Goal: Ask a question: Seek information or help from site administrators or community

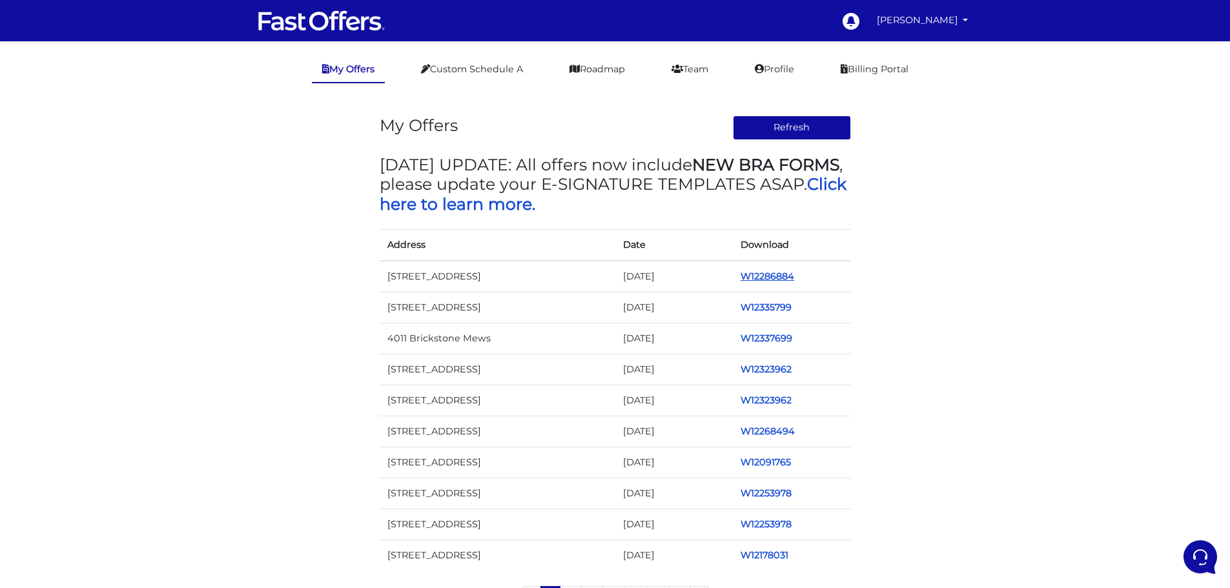
click at [757, 282] on link "W12286884" at bounding box center [768, 277] width 54 height 12
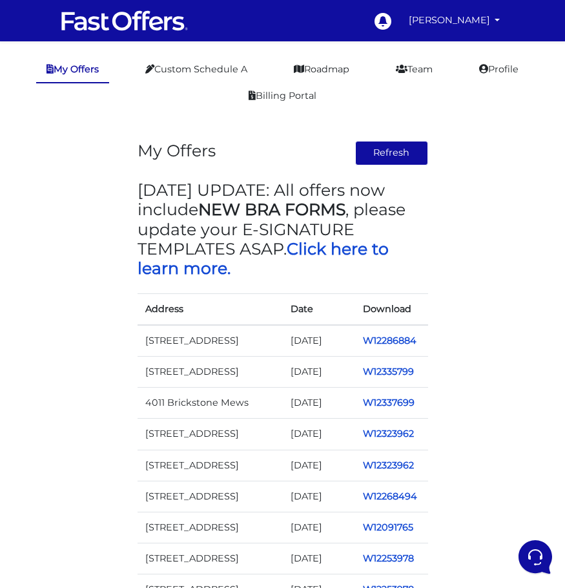
click at [383, 356] on td "W12286884" at bounding box center [391, 341] width 73 height 32
click at [382, 346] on link "W12286884" at bounding box center [390, 340] width 54 height 12
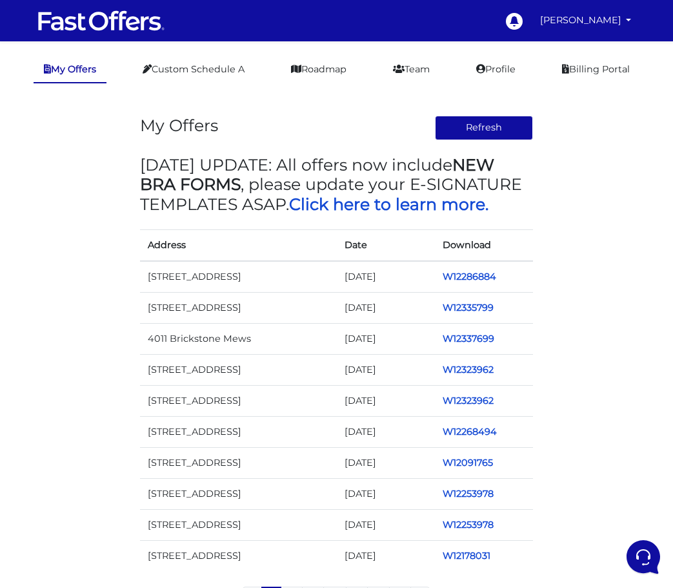
click at [491, 143] on div "My Offers Refresh MAY 2024 UPDATE: All offers now include NEW BRA FORMS , pleas…" at bounding box center [336, 359] width 413 height 526
click at [490, 140] on button "Refresh" at bounding box center [484, 128] width 98 height 25
click at [473, 214] on h3 "MAY 2024 UPDATE: All offers now include NEW BRA FORMS , please update your E-SI…" at bounding box center [337, 184] width 394 height 59
click at [470, 214] on link "Click here to learn more." at bounding box center [388, 203] width 199 height 19
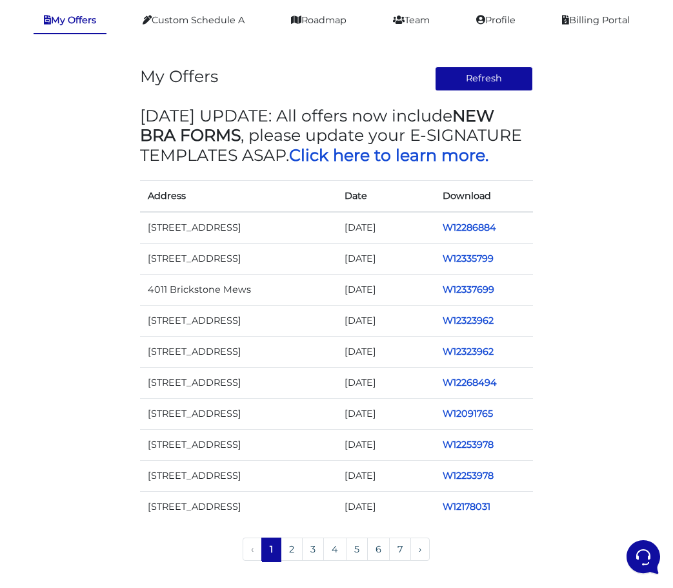
scroll to position [132, 0]
click at [402, 548] on link "7" at bounding box center [400, 548] width 22 height 23
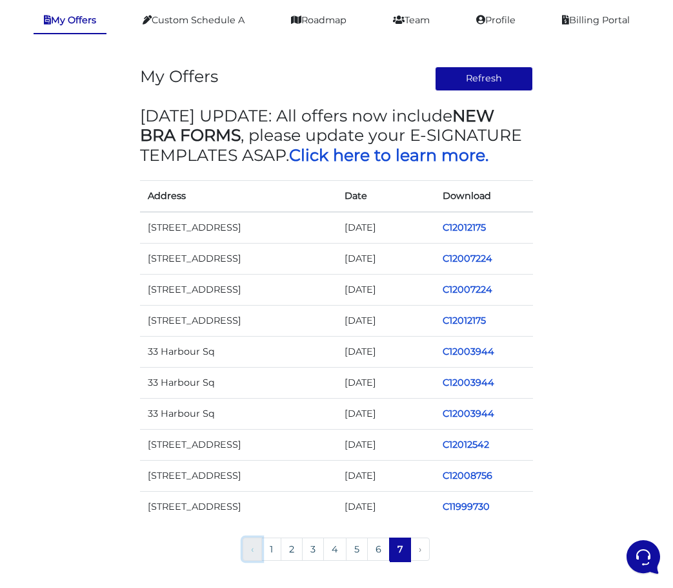
click at [252, 544] on link "‹" at bounding box center [252, 548] width 19 height 23
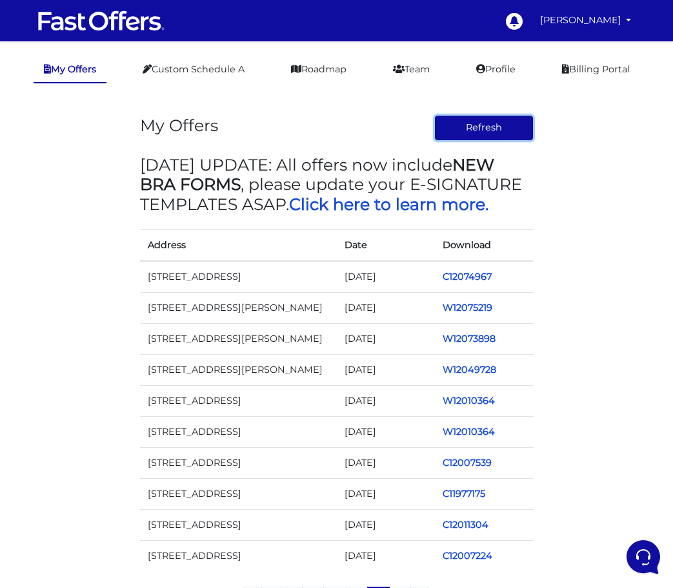
click at [455, 140] on button "Refresh" at bounding box center [484, 128] width 98 height 25
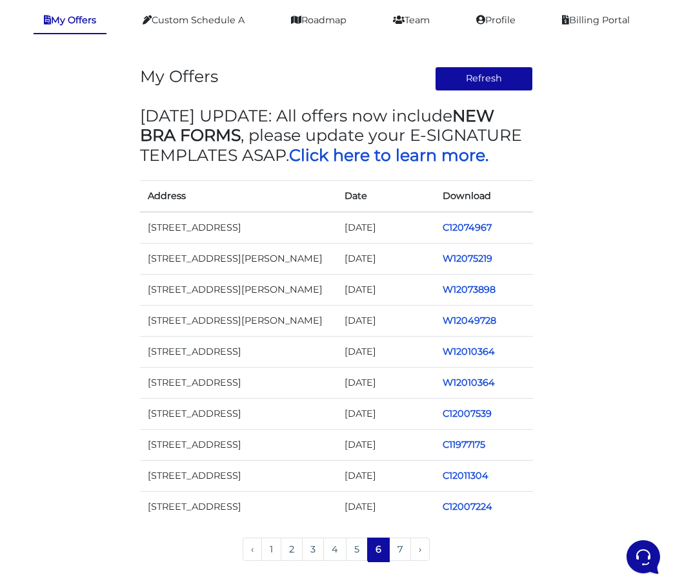
scroll to position [132, 0]
click at [274, 551] on link "1" at bounding box center [271, 548] width 20 height 23
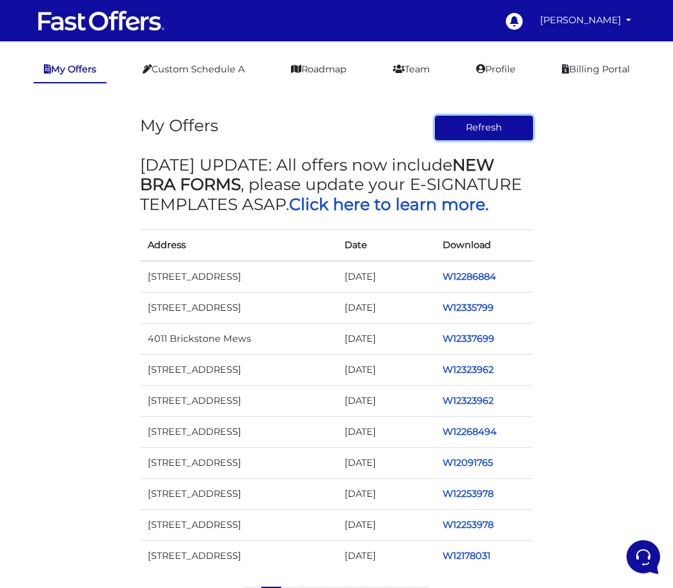
click at [482, 140] on button "Refresh" at bounding box center [484, 128] width 98 height 25
click at [498, 140] on button "Refresh" at bounding box center [484, 128] width 98 height 25
click at [577, 26] on link "[PERSON_NAME]" at bounding box center [586, 20] width 102 height 25
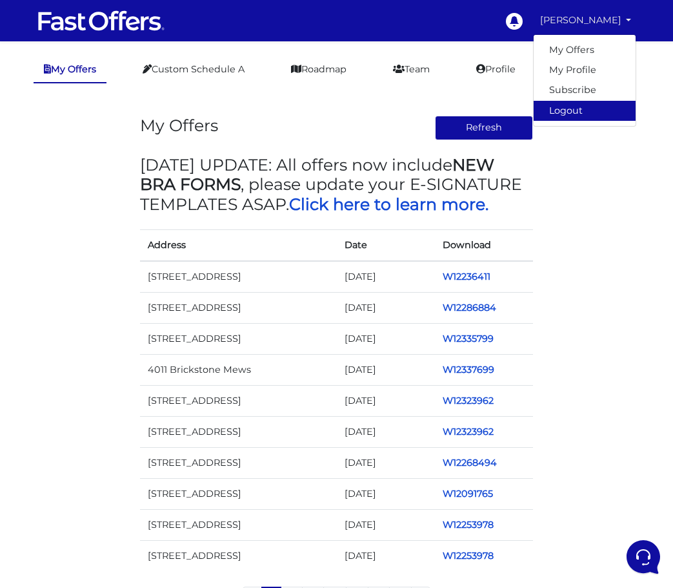
click at [568, 119] on link "Logout" at bounding box center [585, 111] width 102 height 20
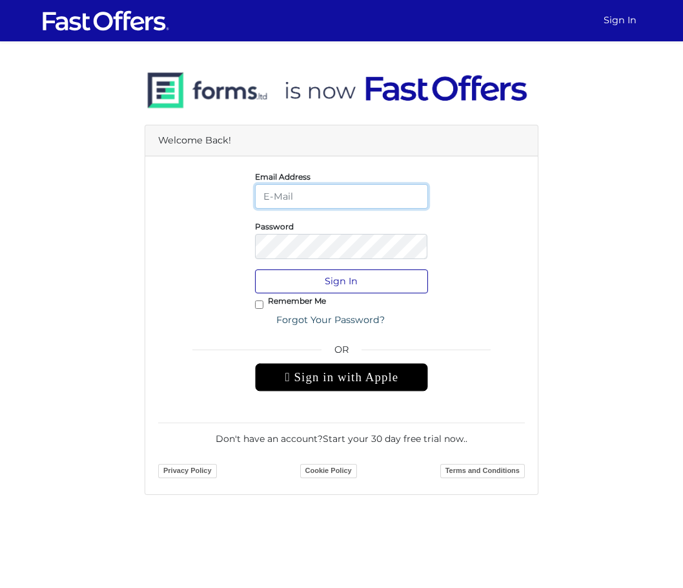
click at [255, 269] on button "Sign In" at bounding box center [342, 281] width 174 height 24
type input "leslie@lesliealvarezproperties.com"
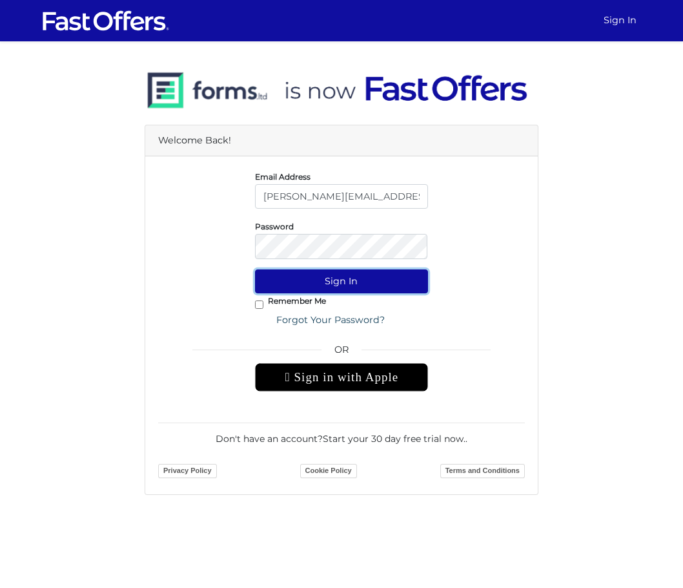
click at [326, 293] on button "Sign In" at bounding box center [342, 281] width 174 height 24
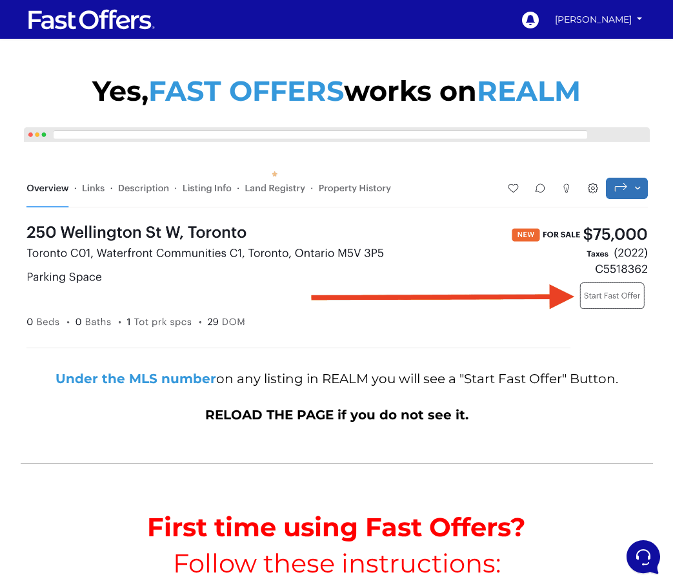
click at [108, 103] on p "Yes, FAST OFFERS works on REALM" at bounding box center [337, 91] width 633 height 39
click at [96, 18] on img at bounding box center [91, 19] width 129 height 25
click at [611, 16] on link "[PERSON_NAME]" at bounding box center [599, 19] width 96 height 23
click at [602, 19] on link "Leslie Alvarez" at bounding box center [599, 19] width 96 height 23
click at [602, 45] on link "My Offers" at bounding box center [601, 45] width 89 height 17
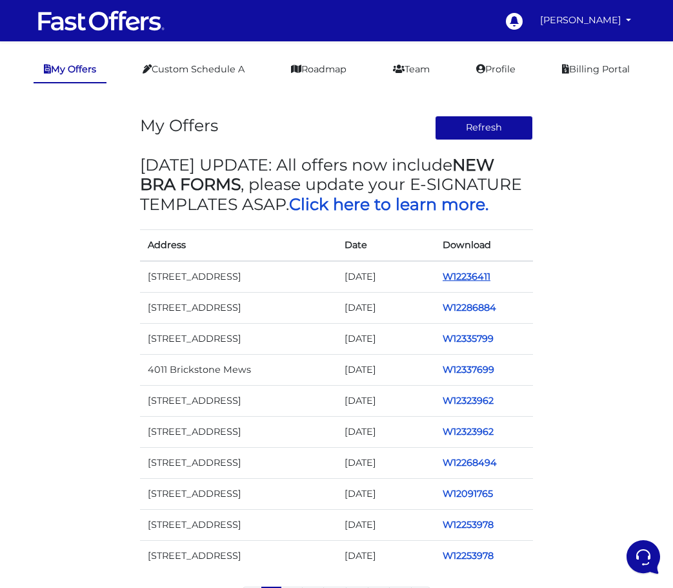
click at [480, 282] on link "W12236411" at bounding box center [467, 277] width 48 height 12
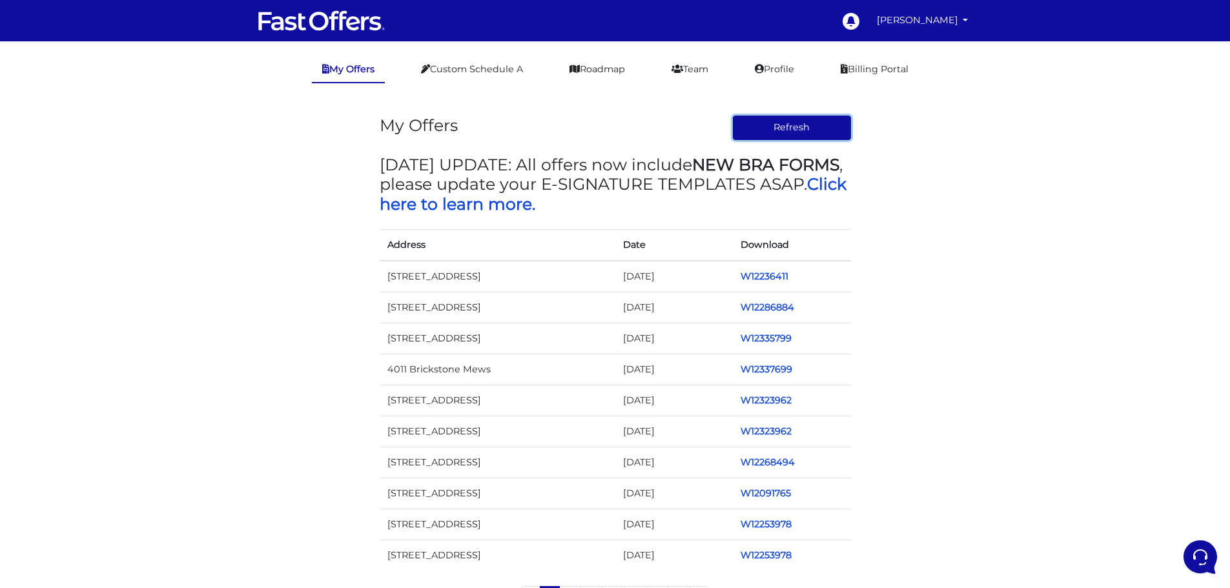
click at [801, 134] on button "Refresh" at bounding box center [792, 128] width 118 height 25
click at [792, 72] on link "Profile" at bounding box center [774, 69] width 60 height 25
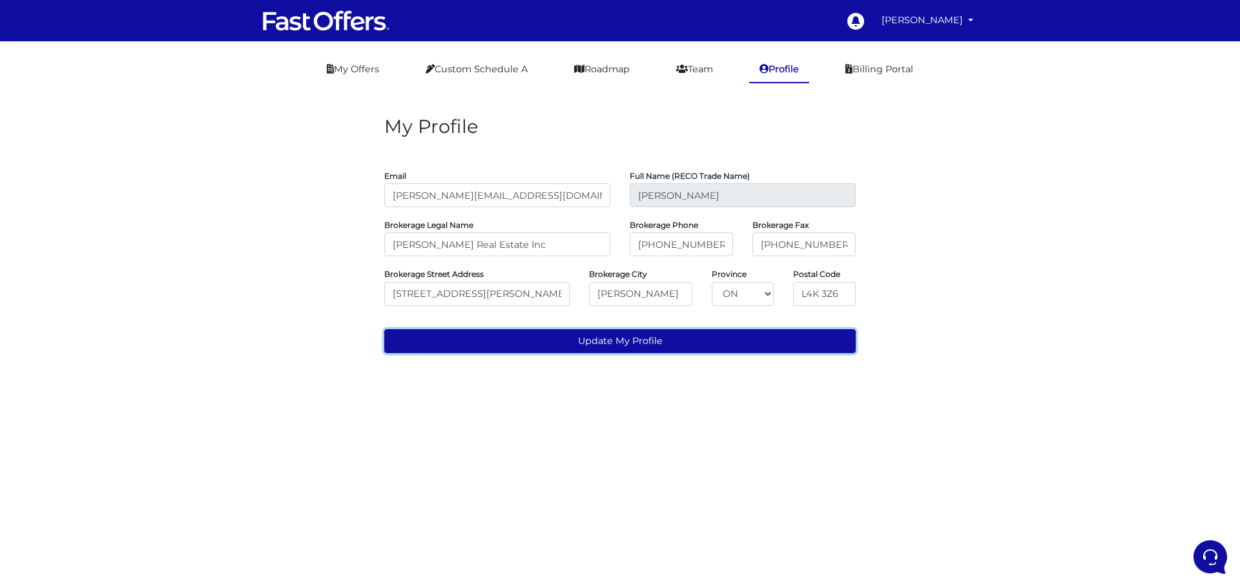
click at [619, 353] on button "Update My Profile" at bounding box center [619, 341] width 471 height 24
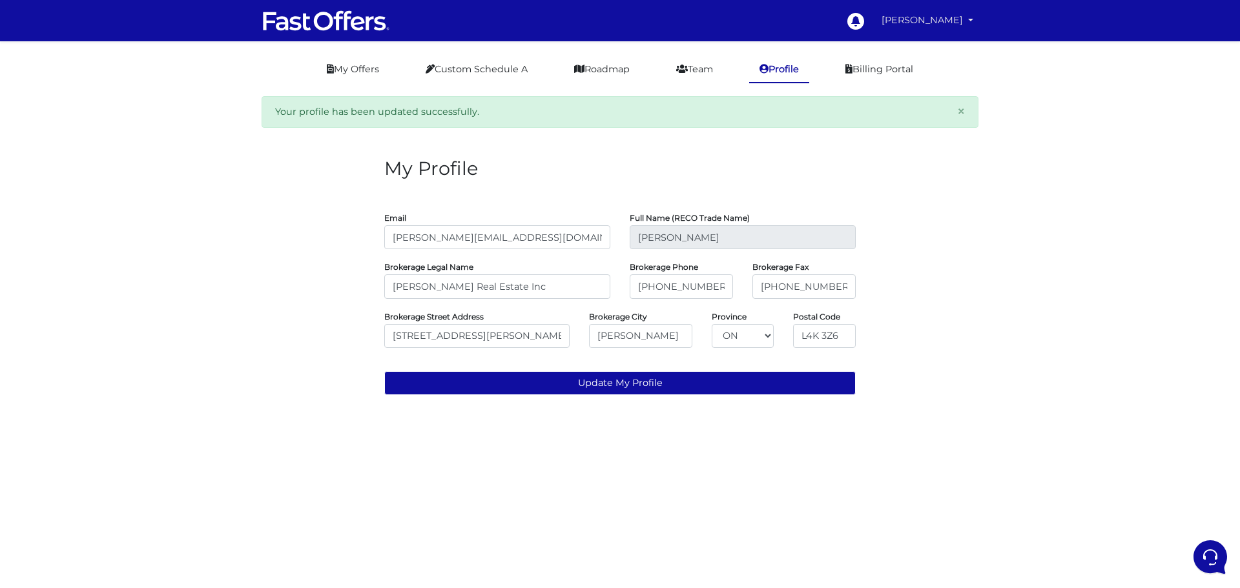
click at [940, 28] on link "[PERSON_NAME]" at bounding box center [927, 20] width 102 height 25
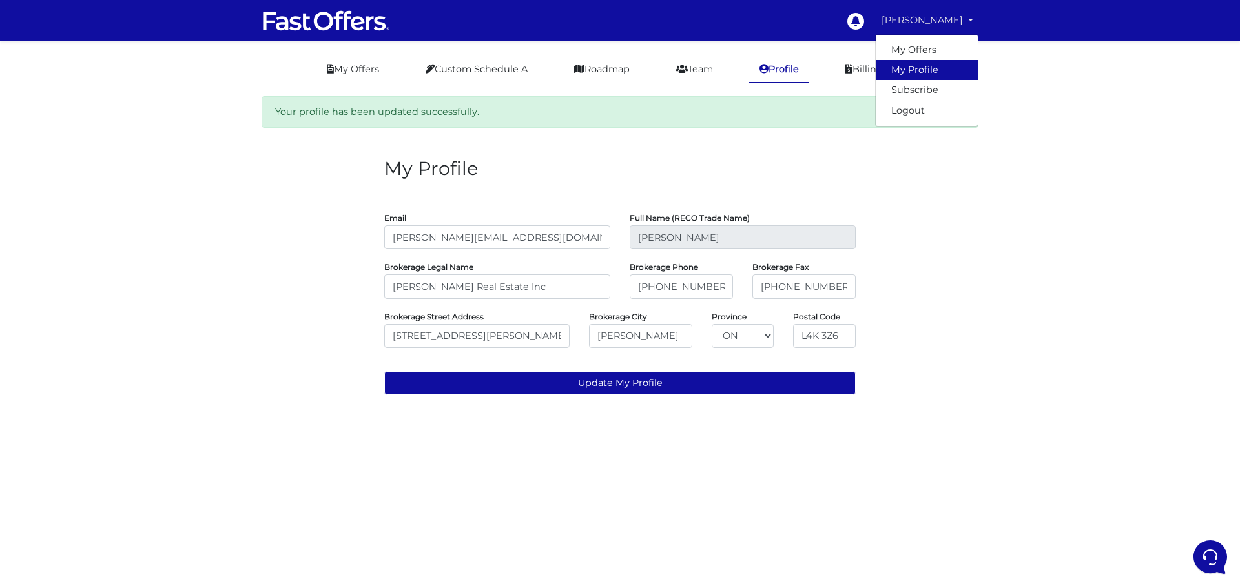
click at [926, 68] on link "My Profile" at bounding box center [926, 70] width 102 height 20
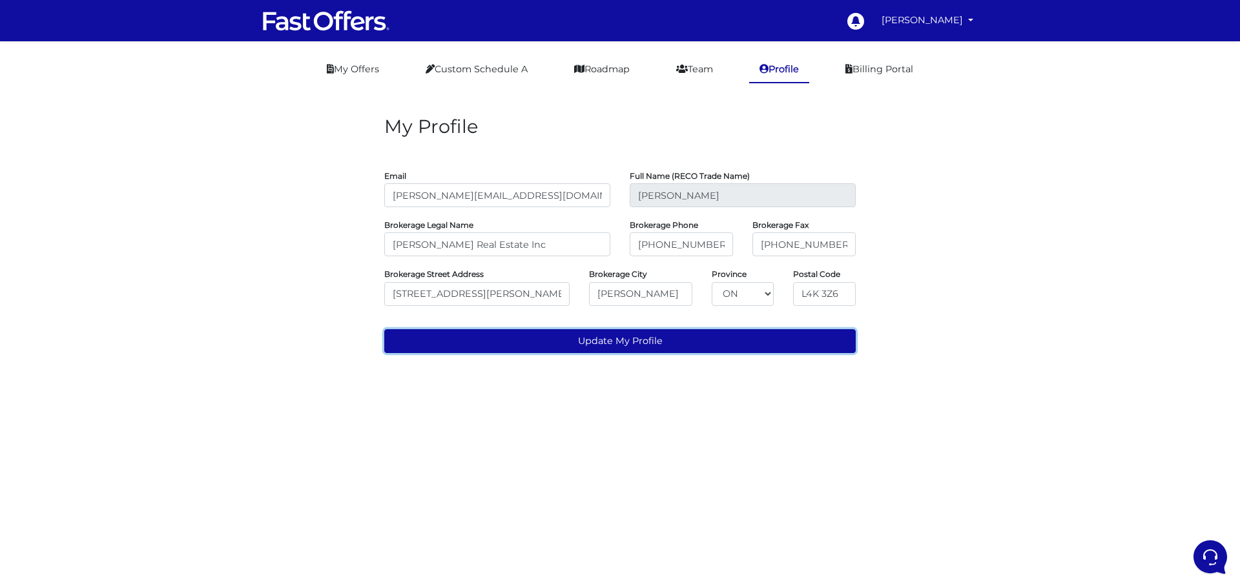
click at [617, 353] on button "Update My Profile" at bounding box center [619, 341] width 471 height 24
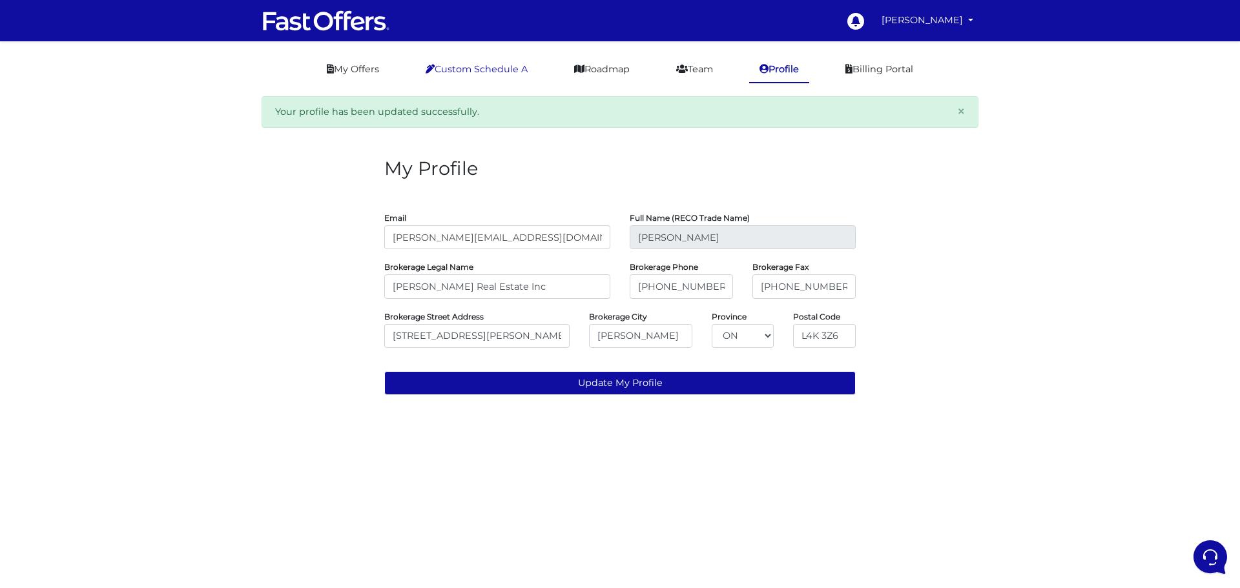
click at [456, 68] on link "Custom Schedule A" at bounding box center [476, 69] width 123 height 25
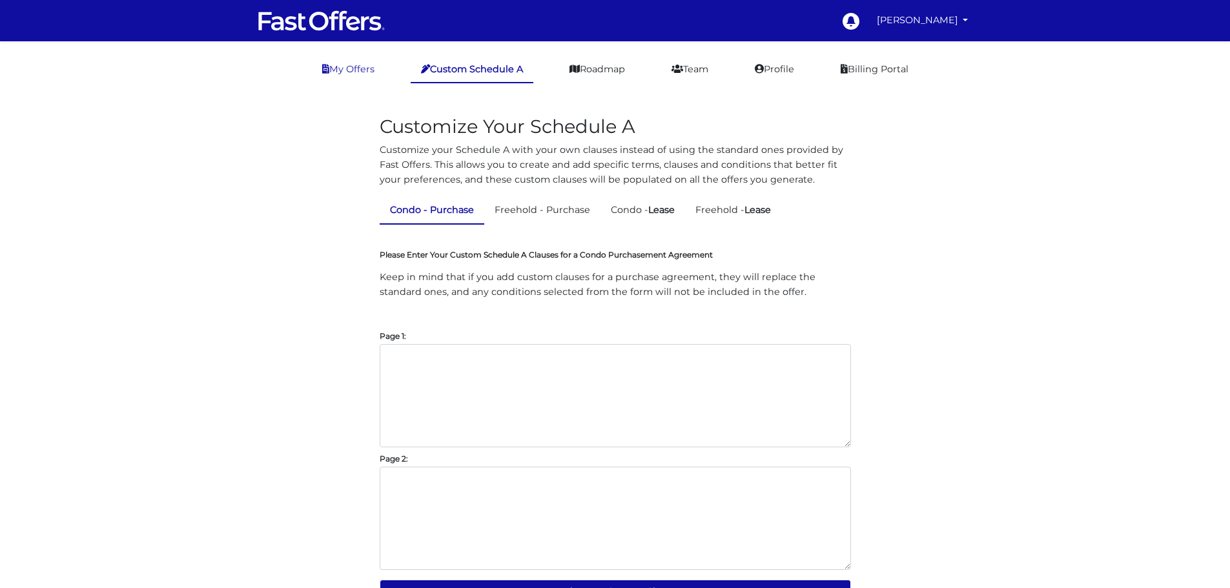
click at [315, 68] on link "My Offers" at bounding box center [348, 69] width 73 height 25
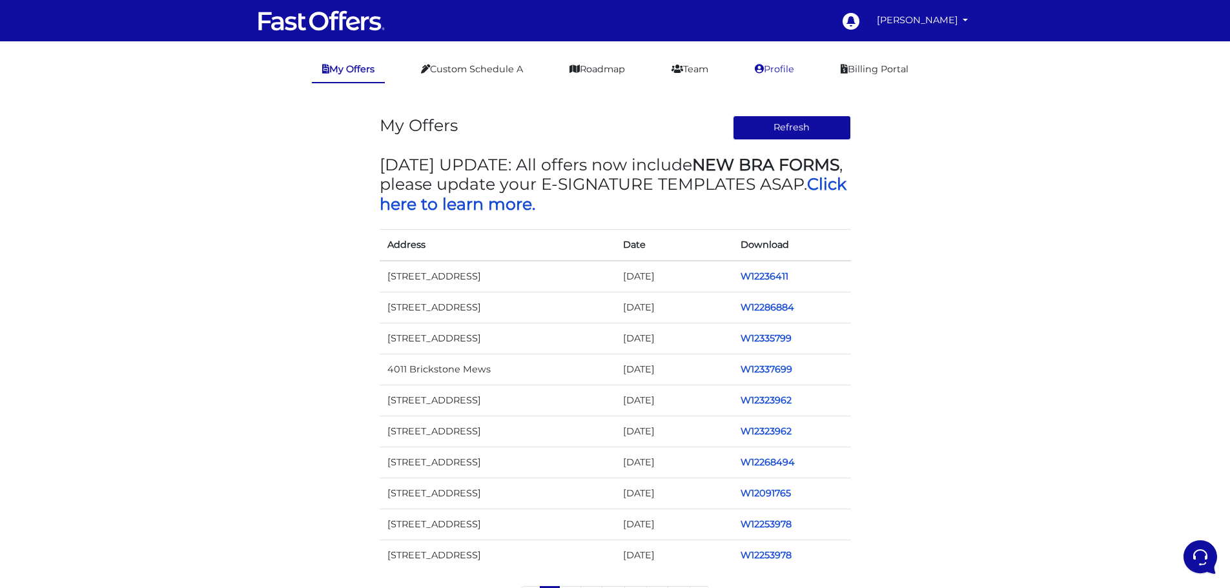
click at [790, 68] on link "Profile" at bounding box center [774, 69] width 60 height 25
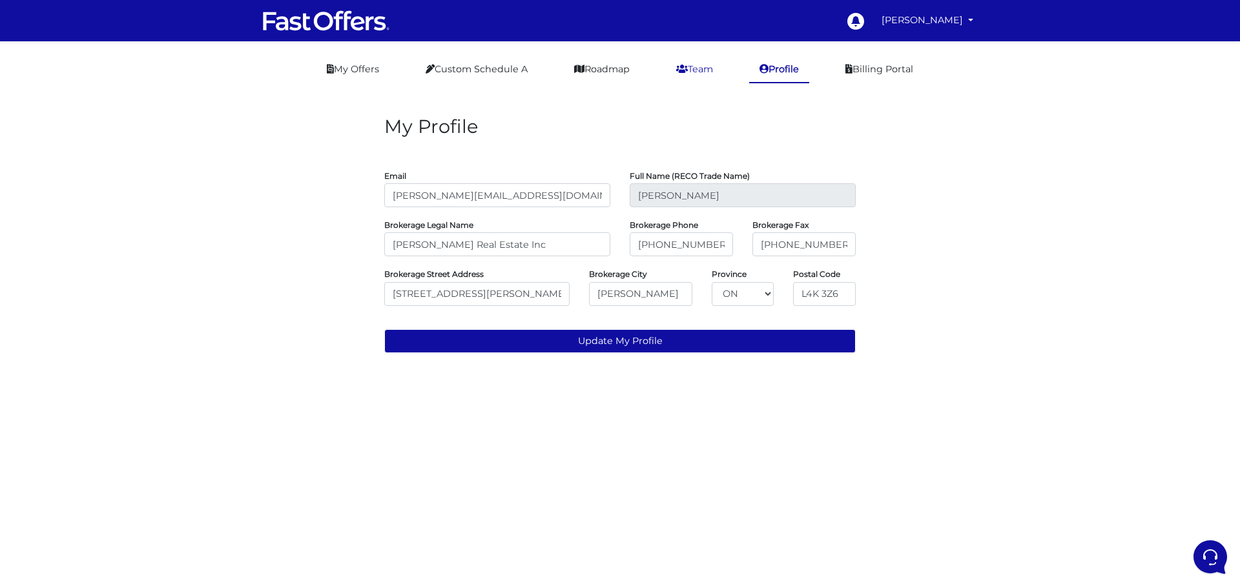
click at [705, 69] on link "Team" at bounding box center [694, 69] width 57 height 25
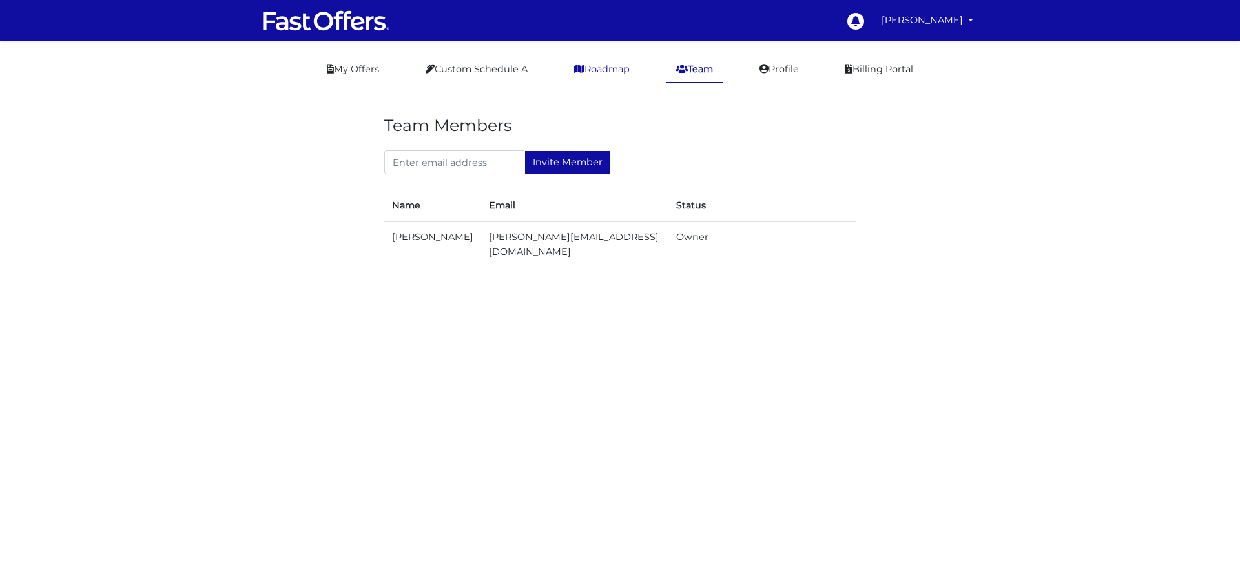
click at [600, 71] on link "Roadmap" at bounding box center [602, 69] width 76 height 25
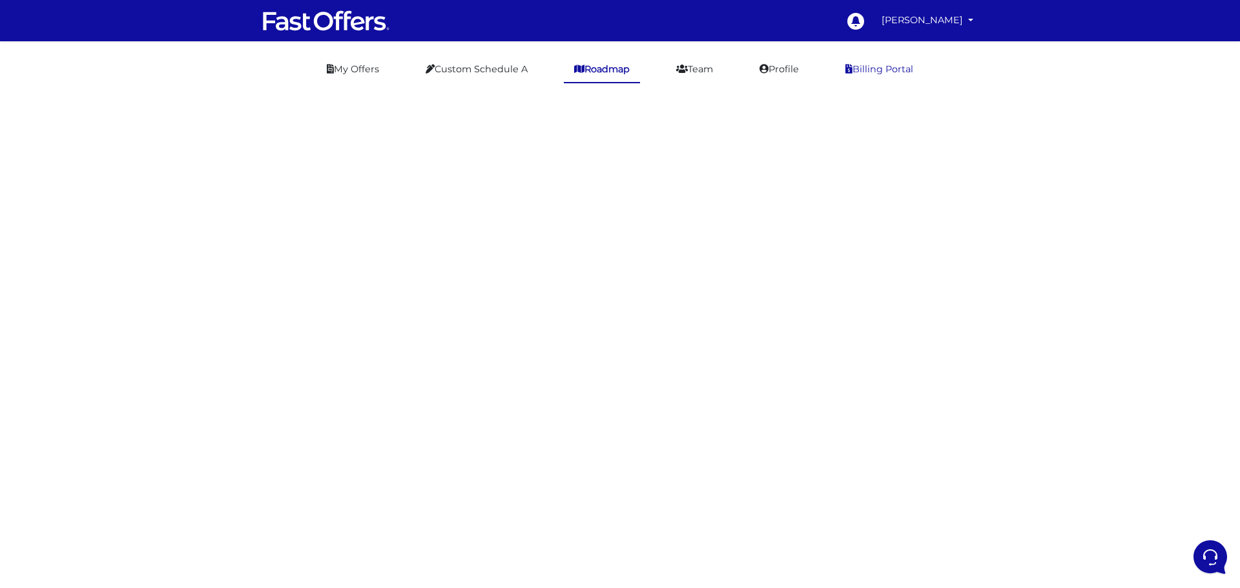
click at [885, 72] on link "Billing Portal" at bounding box center [879, 69] width 88 height 25
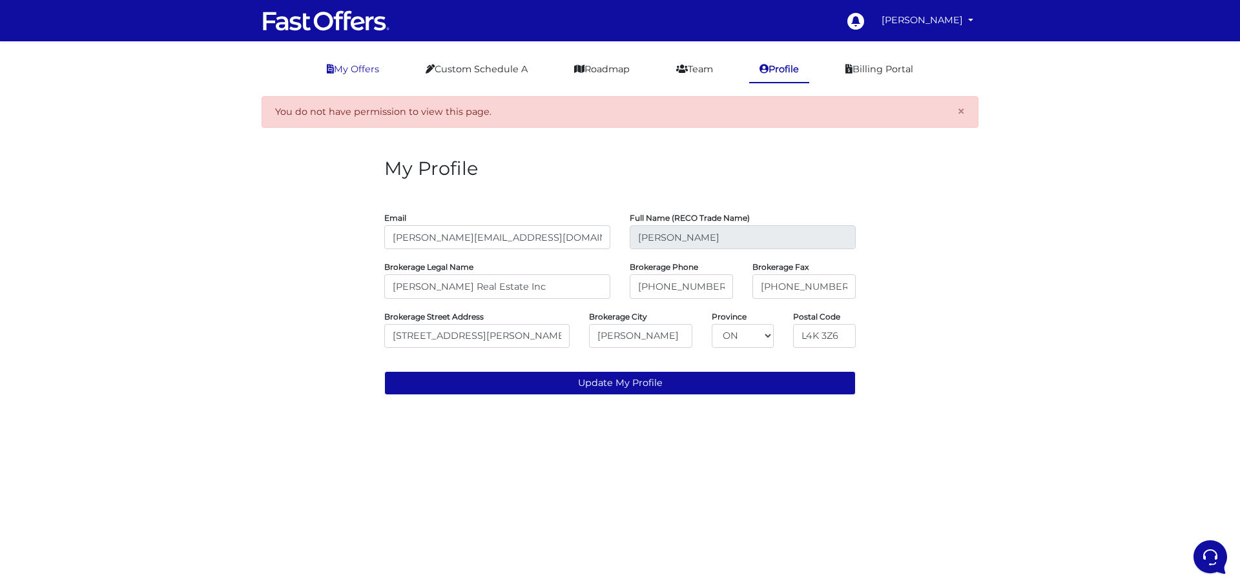
click at [336, 72] on link "My Offers" at bounding box center [352, 69] width 73 height 25
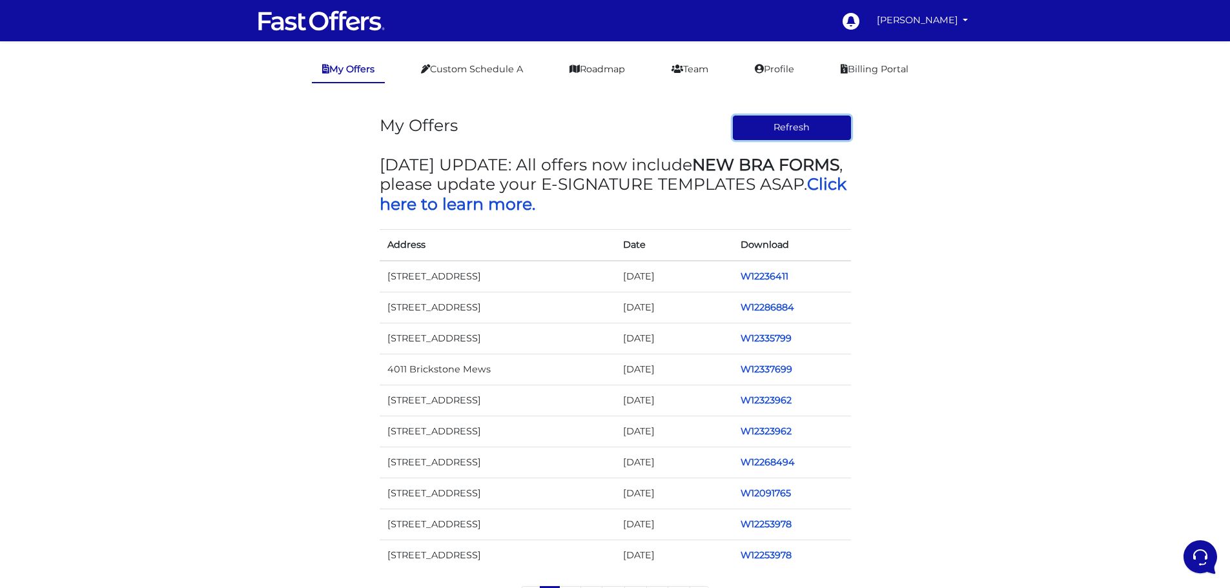
click at [791, 135] on button "Refresh" at bounding box center [792, 128] width 118 height 25
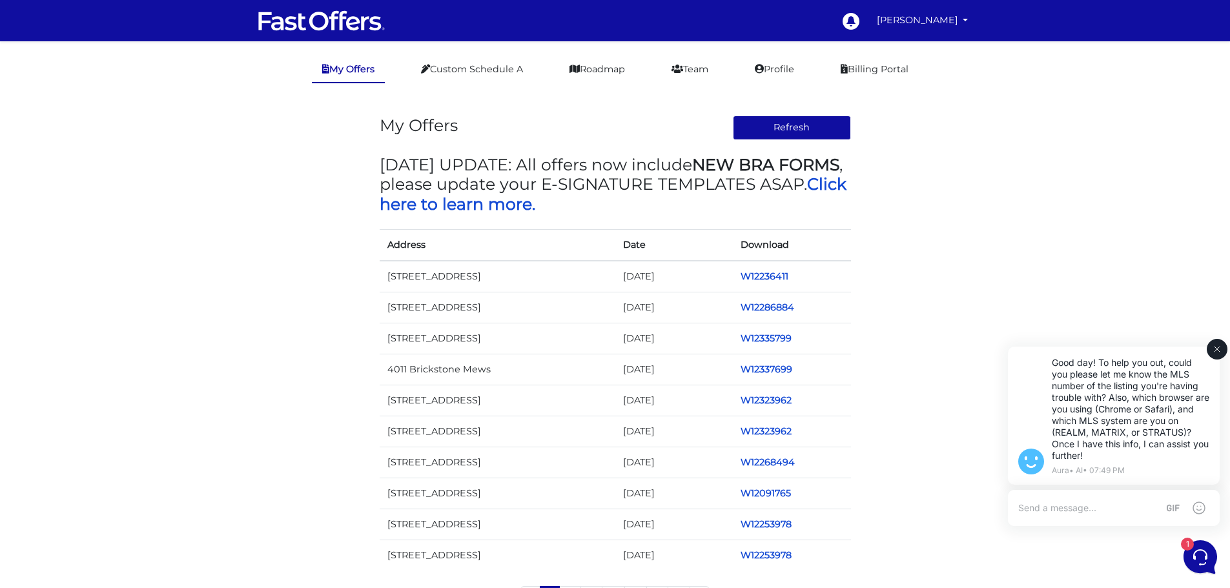
click at [1062, 506] on textarea at bounding box center [1087, 508] width 139 height 12
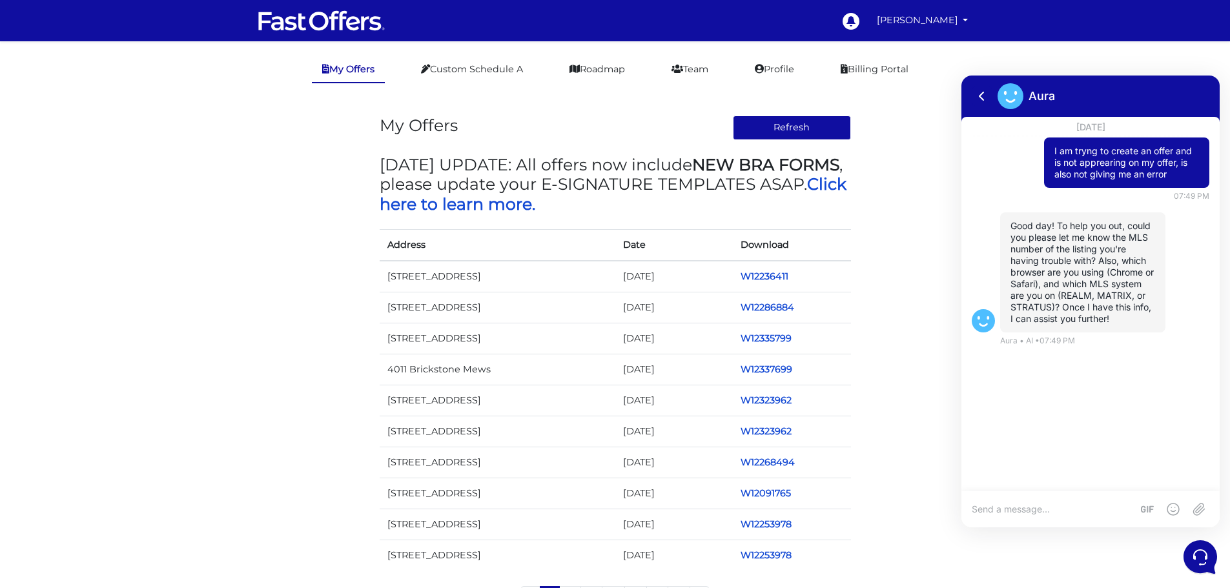
click at [1031, 508] on textarea at bounding box center [1052, 510] width 160 height 12
paste textarea "#W12348397"
type textarea "#W12348397 Chrome, Realm. I did 2 other offer just now"
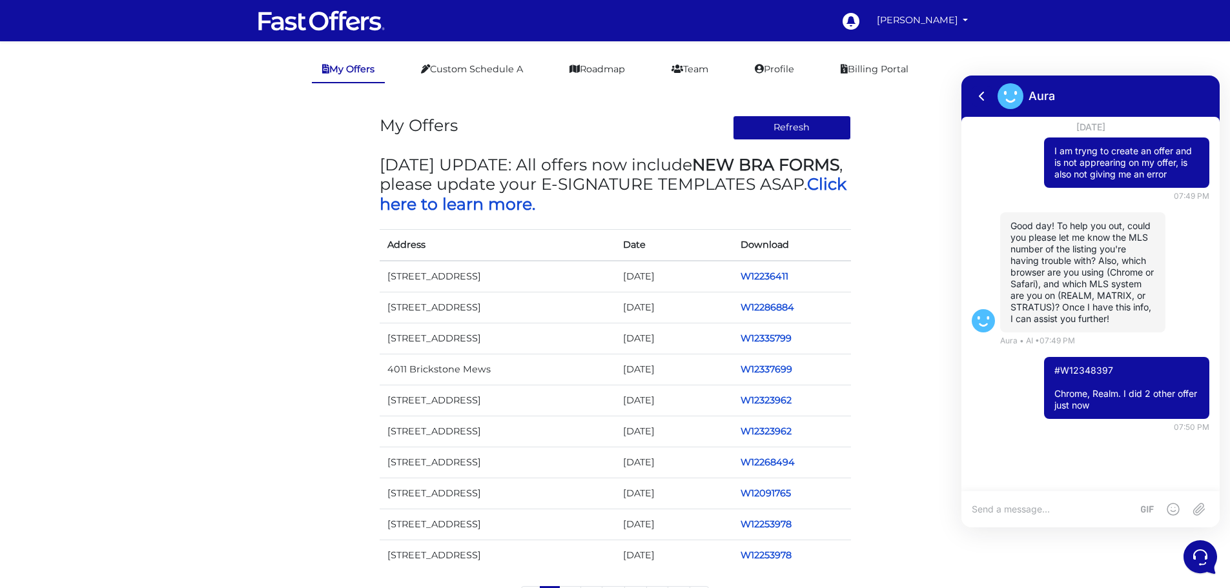
scroll to position [4, 0]
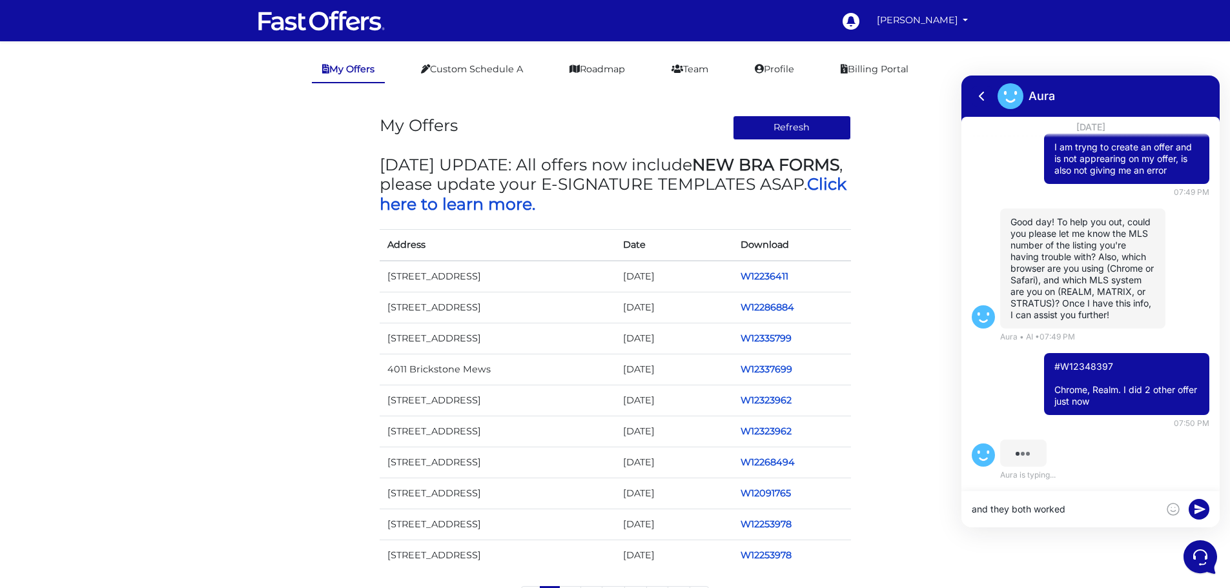
type textarea "and they both worked"
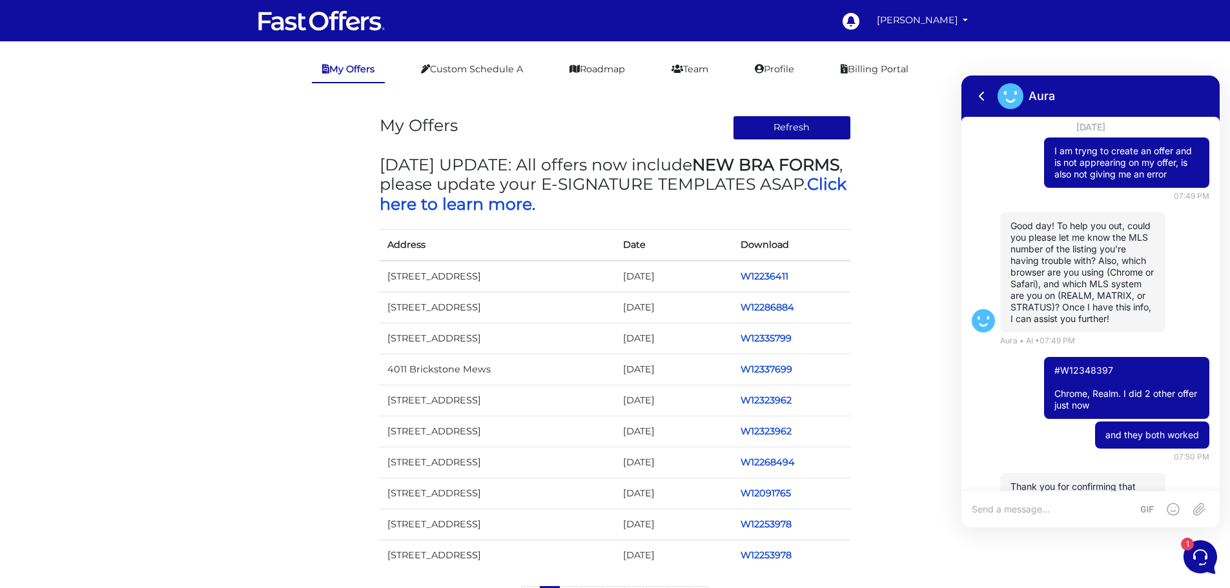
scroll to position [127, 0]
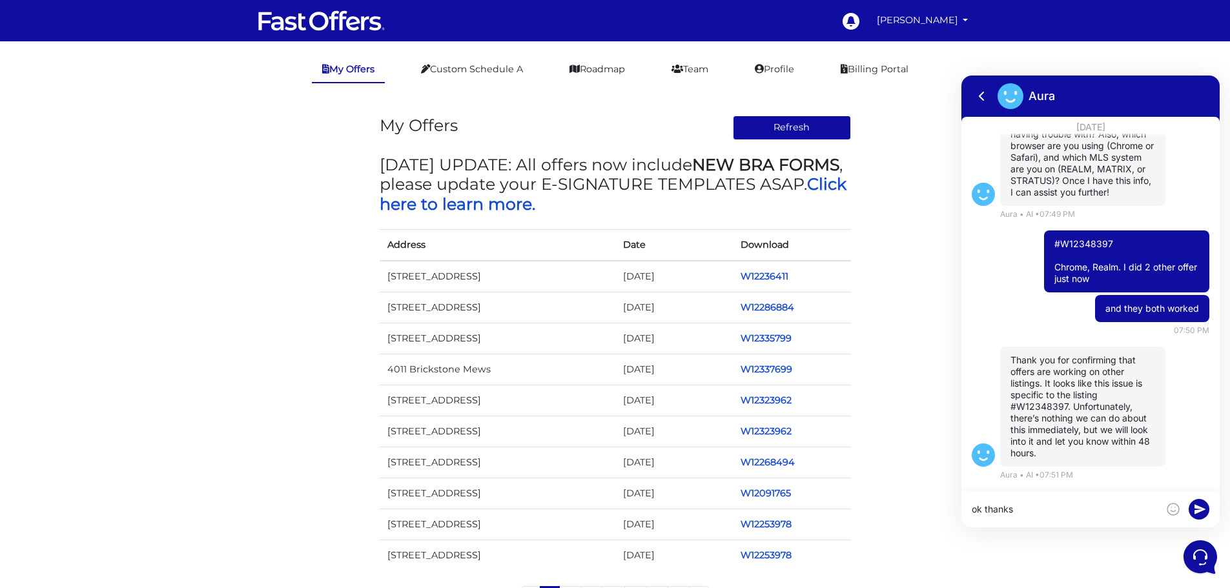
type textarea "ok thanks"
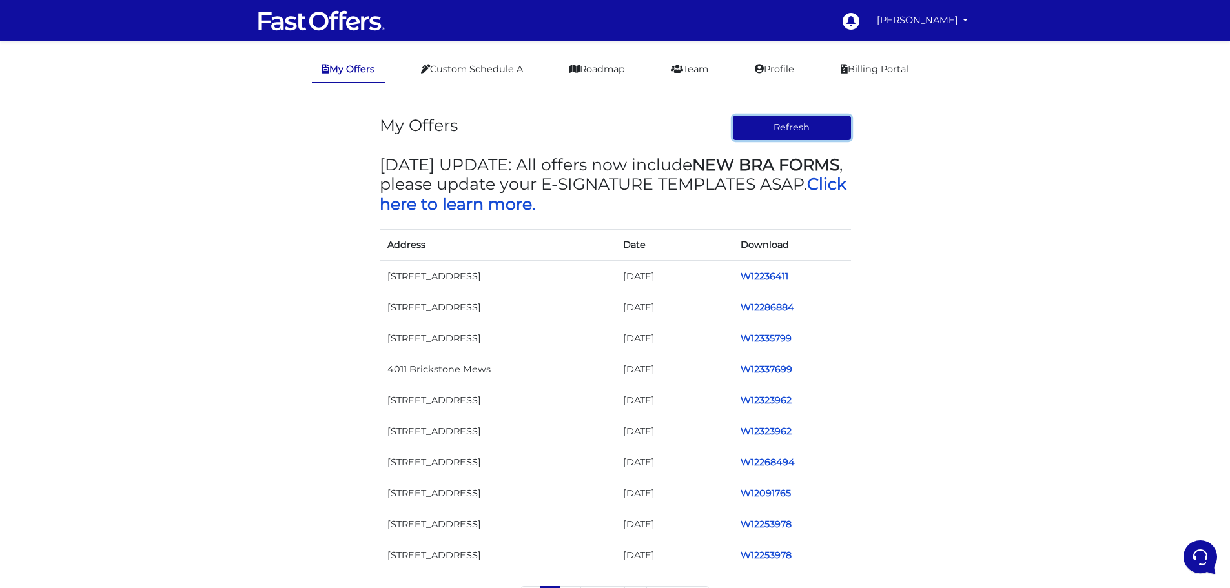
click at [803, 127] on button "Refresh" at bounding box center [792, 128] width 118 height 25
click at [961, 17] on link "[PERSON_NAME]" at bounding box center [923, 20] width 102 height 25
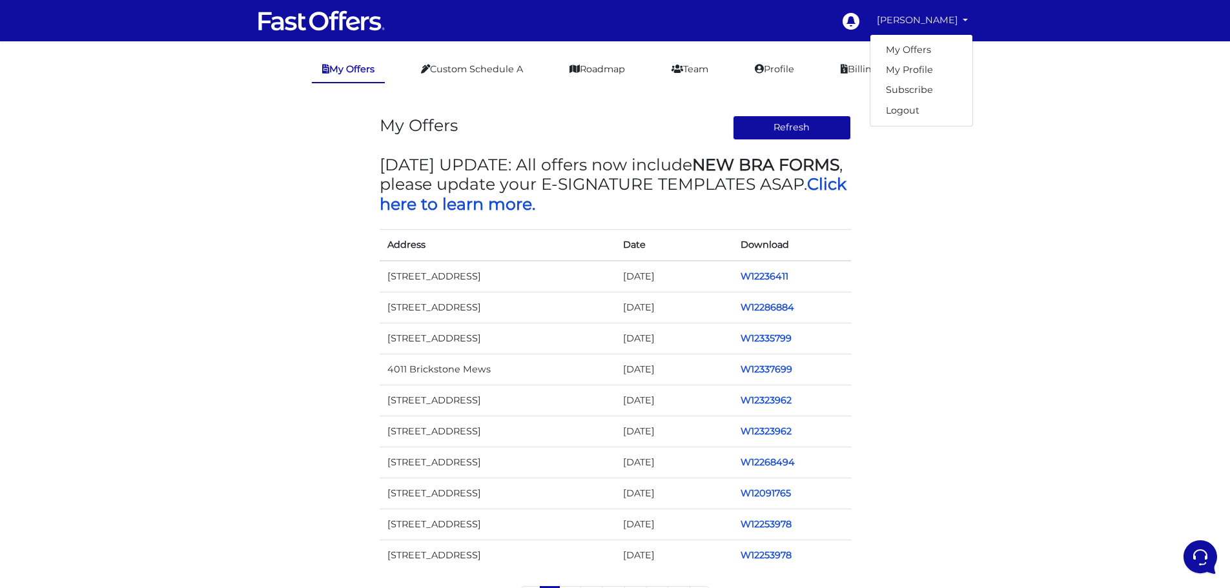
drag, startPoint x: 821, startPoint y: 60, endPoint x: 836, endPoint y: 62, distance: 15.0
click at [821, 60] on ul "My Offers Custom Schedule A Roadmap Team Profile Billing Portal" at bounding box center [615, 70] width 1230 height 26
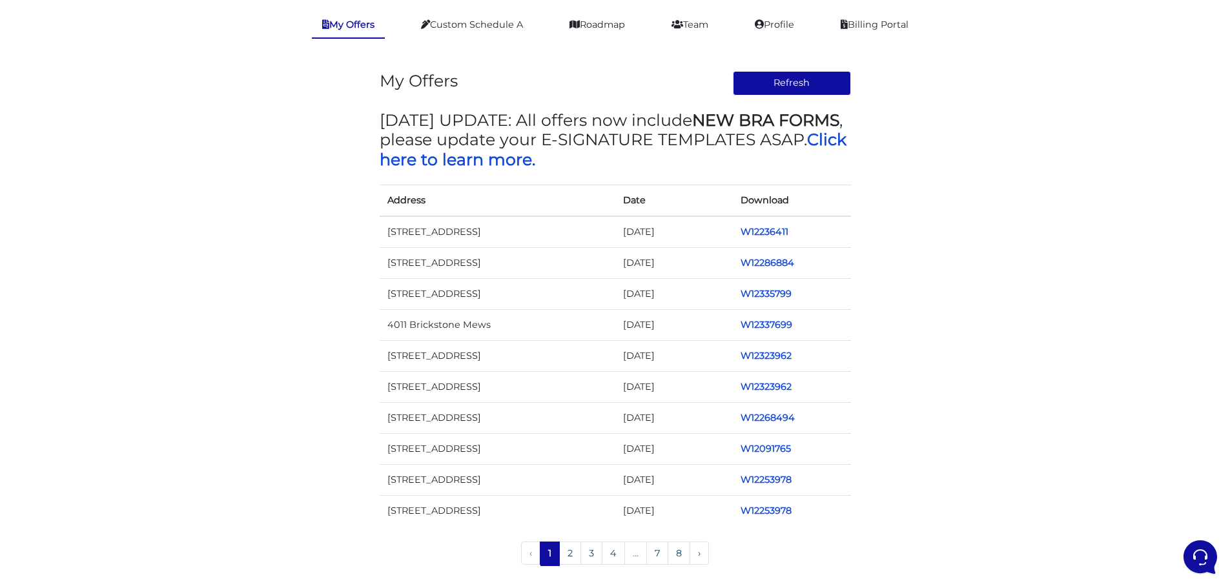
scroll to position [84, 0]
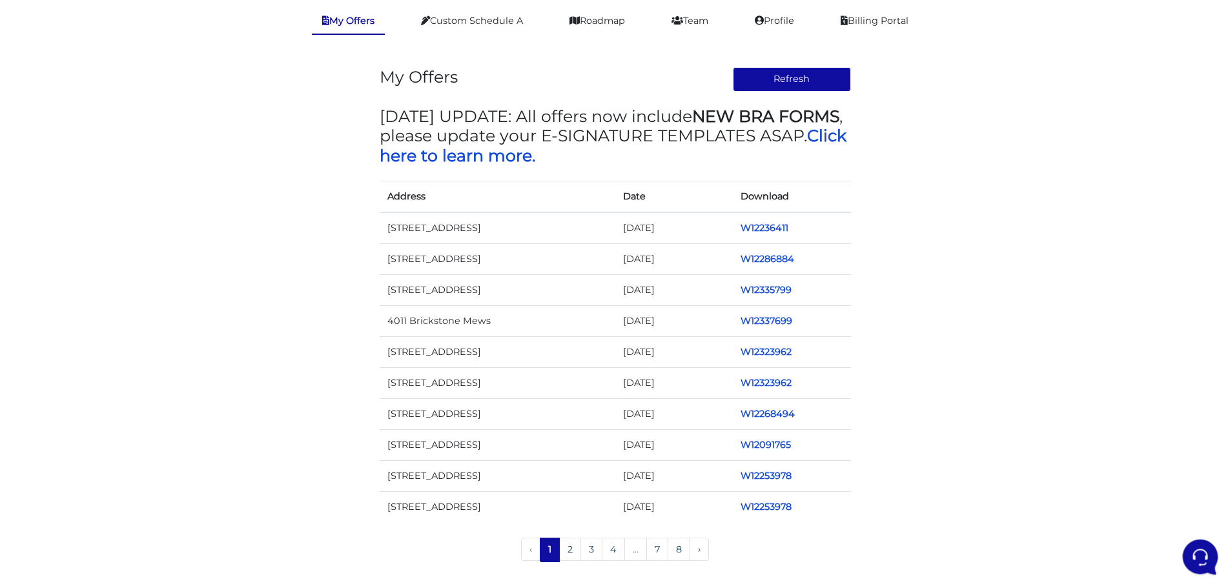
click at [1195, 555] on icon at bounding box center [1199, 556] width 34 height 34
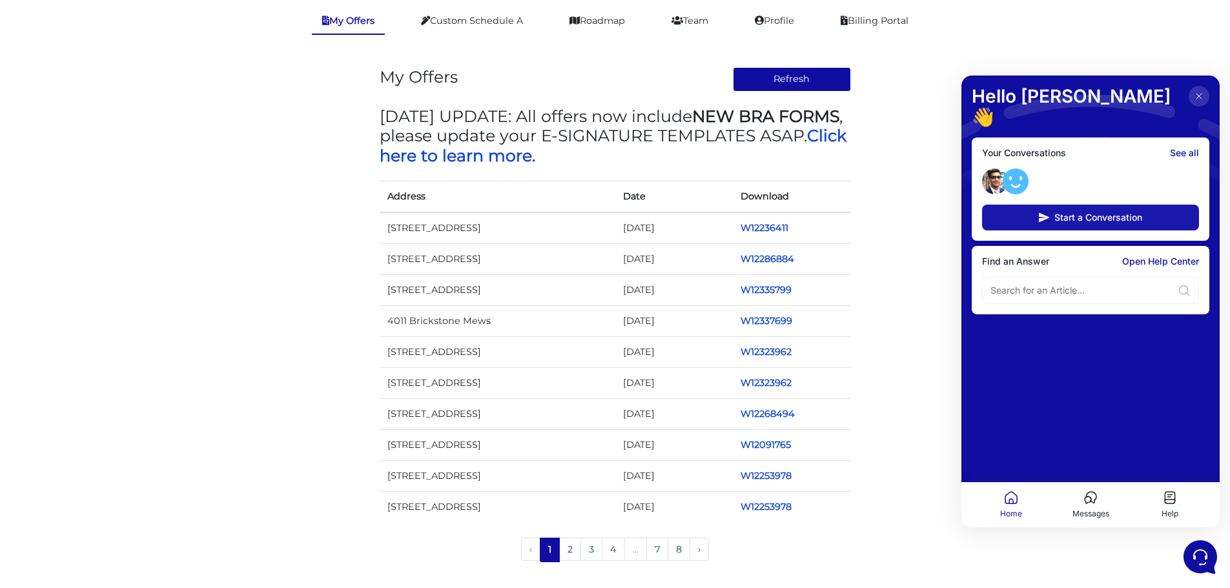
click at [1110, 212] on span "Start a Conversation" at bounding box center [1098, 217] width 88 height 10
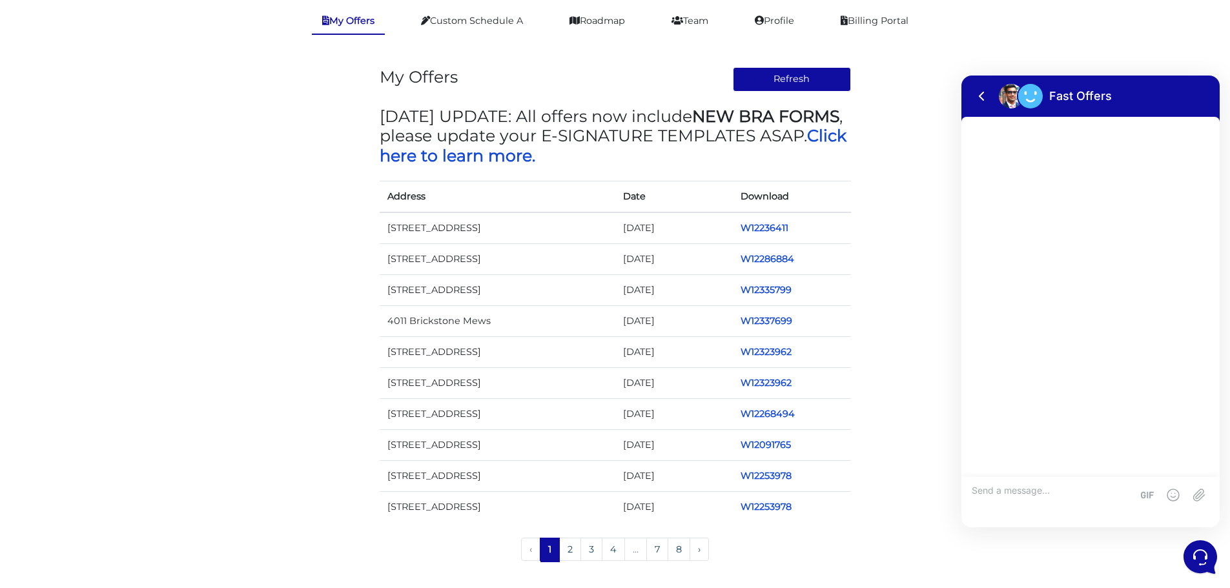
click at [1016, 486] on textarea at bounding box center [1052, 502] width 160 height 35
type textarea "I am tryng to create an offer and is not apprearing on my offer, is also not gi…"
click at [1196, 500] on rect at bounding box center [1199, 495] width 21 height 21
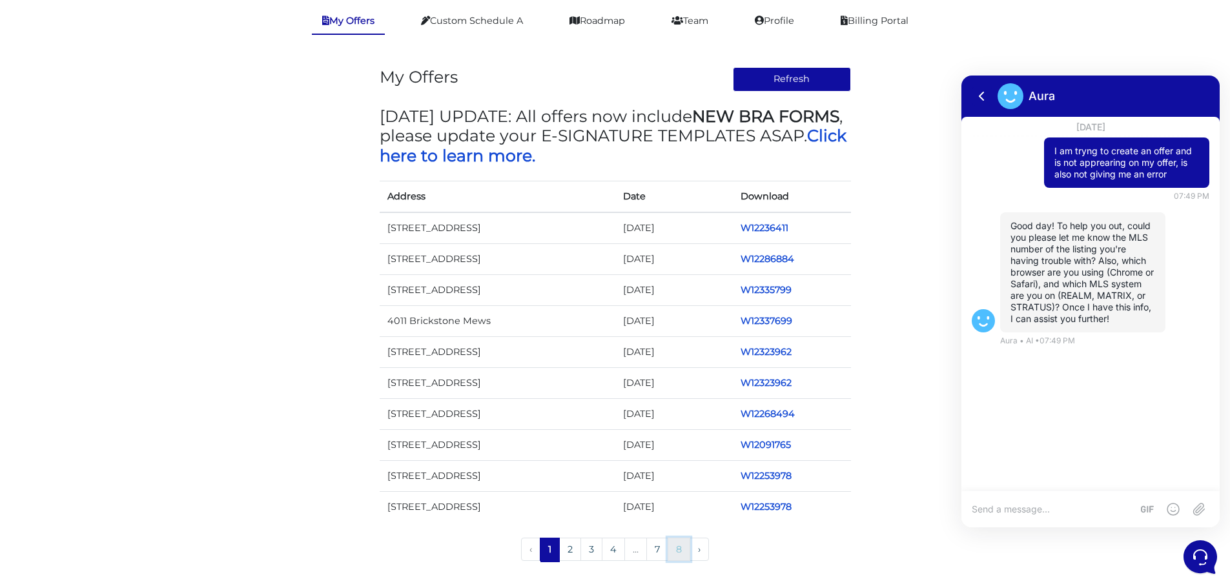
click at [681, 543] on link "8" at bounding box center [679, 549] width 23 height 23
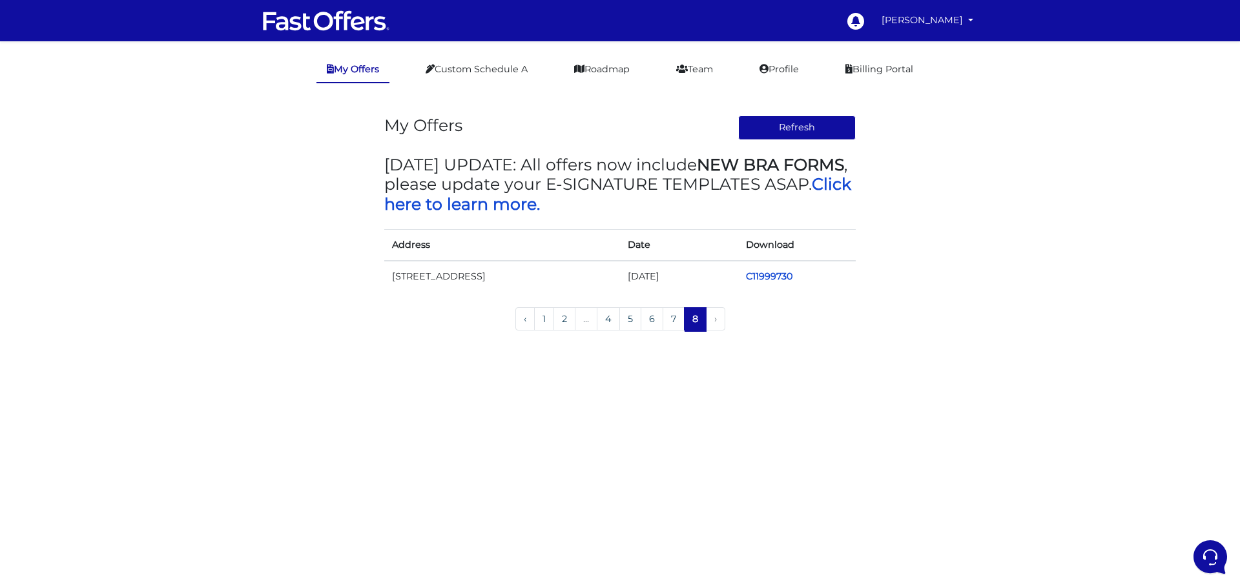
click at [719, 332] on li "›" at bounding box center [715, 319] width 19 height 25
click at [679, 331] on link "7" at bounding box center [673, 318] width 22 height 23
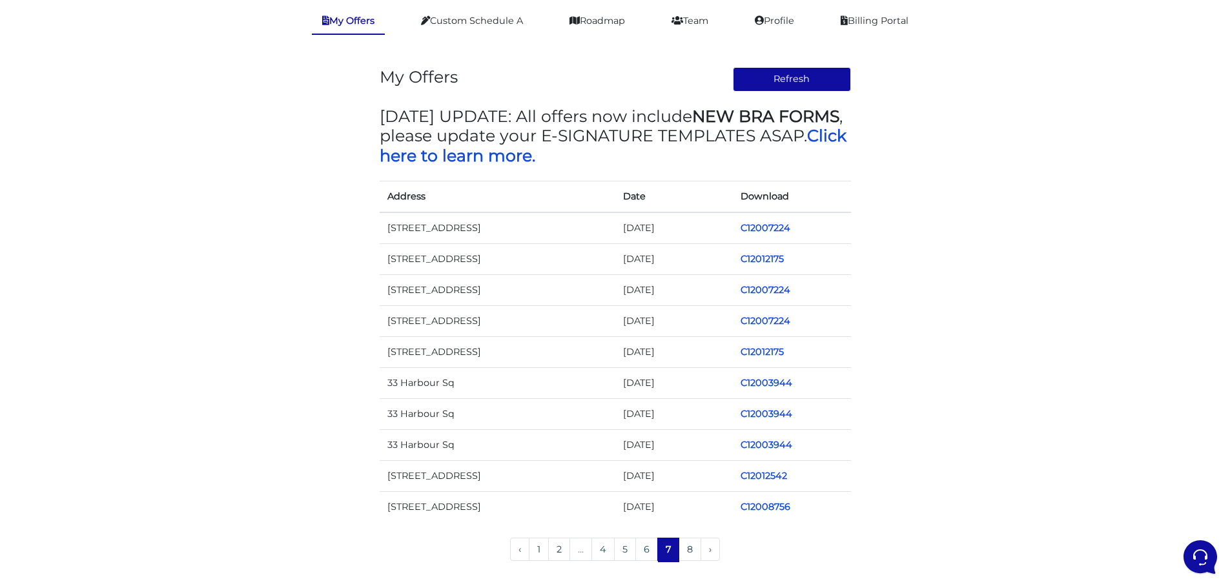
scroll to position [84, 0]
click at [644, 553] on link "6" at bounding box center [646, 549] width 23 height 23
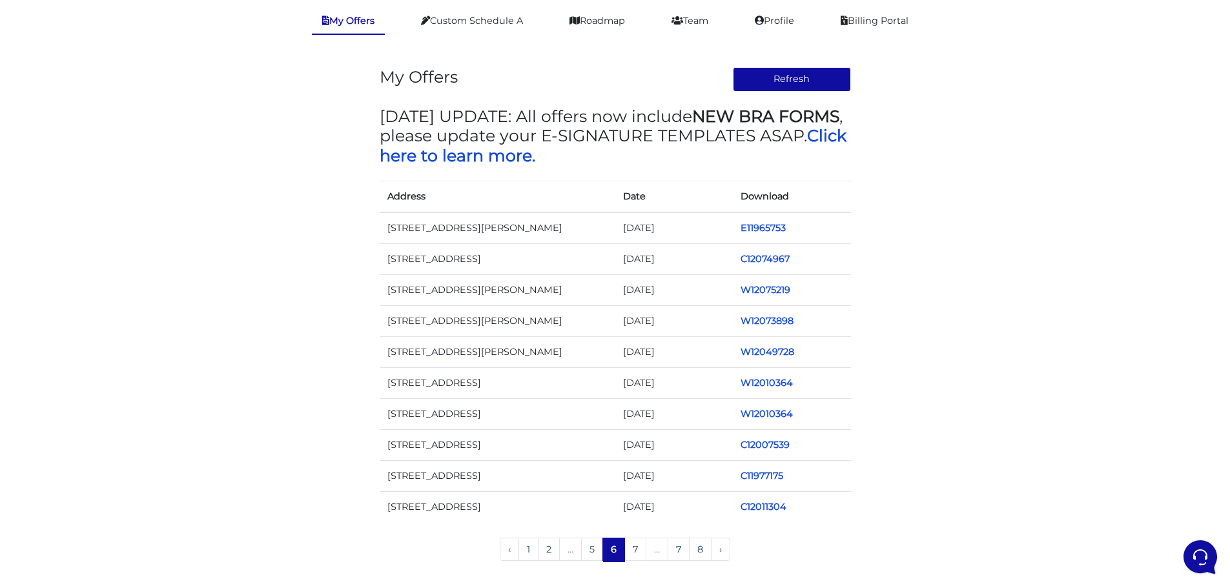
scroll to position [84, 0]
click at [583, 547] on link "5" at bounding box center [592, 549] width 22 height 23
click at [589, 552] on link "4" at bounding box center [591, 549] width 23 height 23
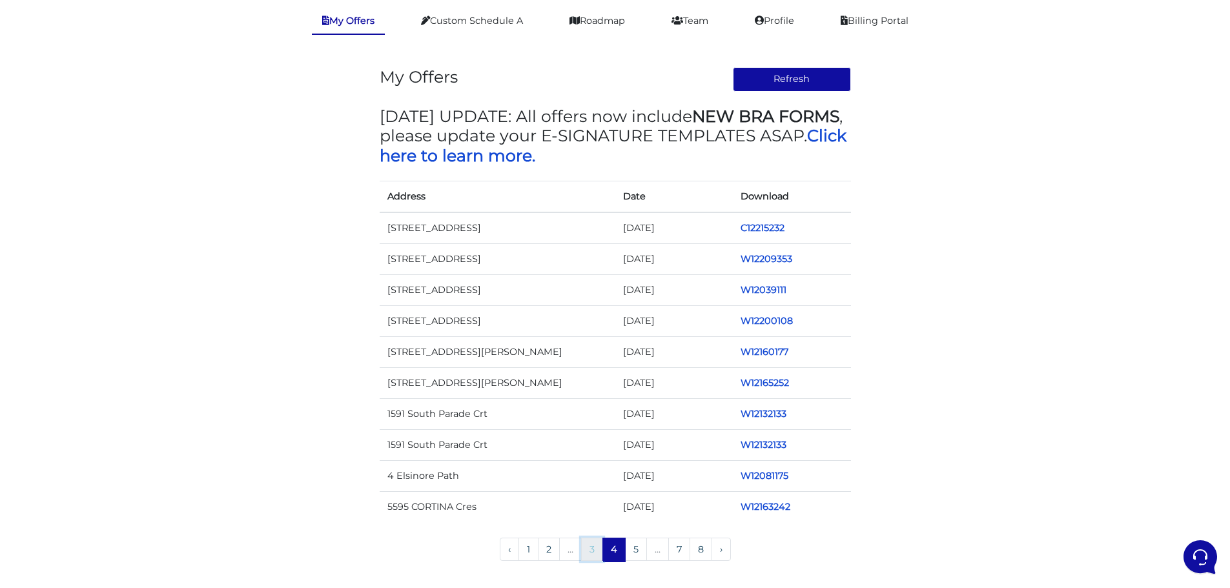
click at [590, 549] on link "3" at bounding box center [592, 549] width 22 height 23
click at [568, 555] on li "..." at bounding box center [571, 550] width 22 height 25
click at [569, 547] on li "..." at bounding box center [571, 550] width 22 height 25
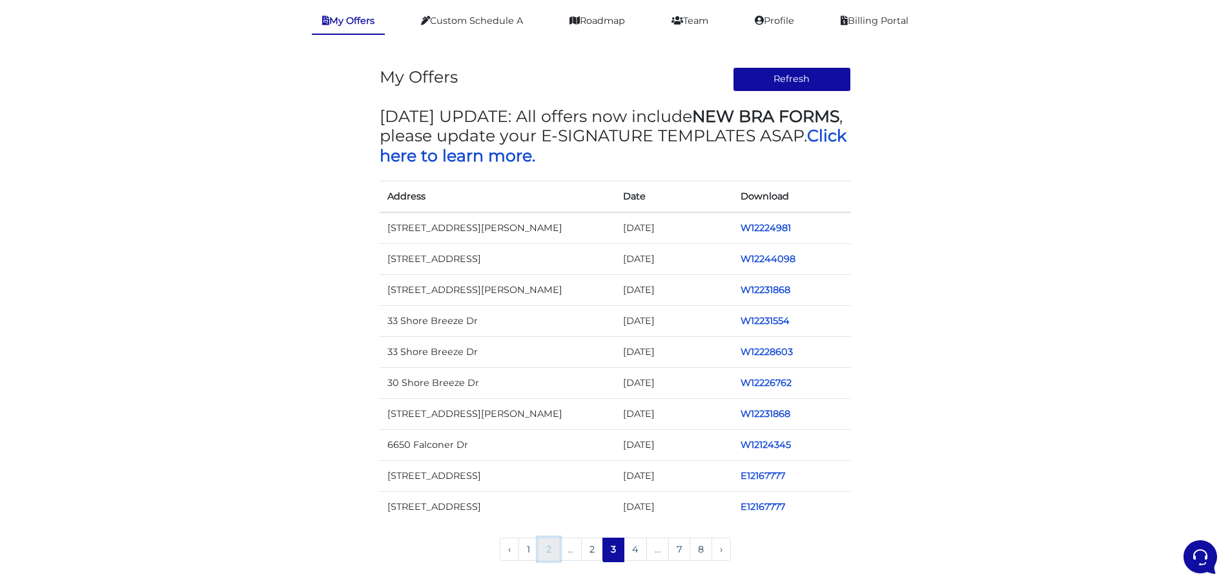
click at [547, 548] on link "2" at bounding box center [549, 549] width 22 height 23
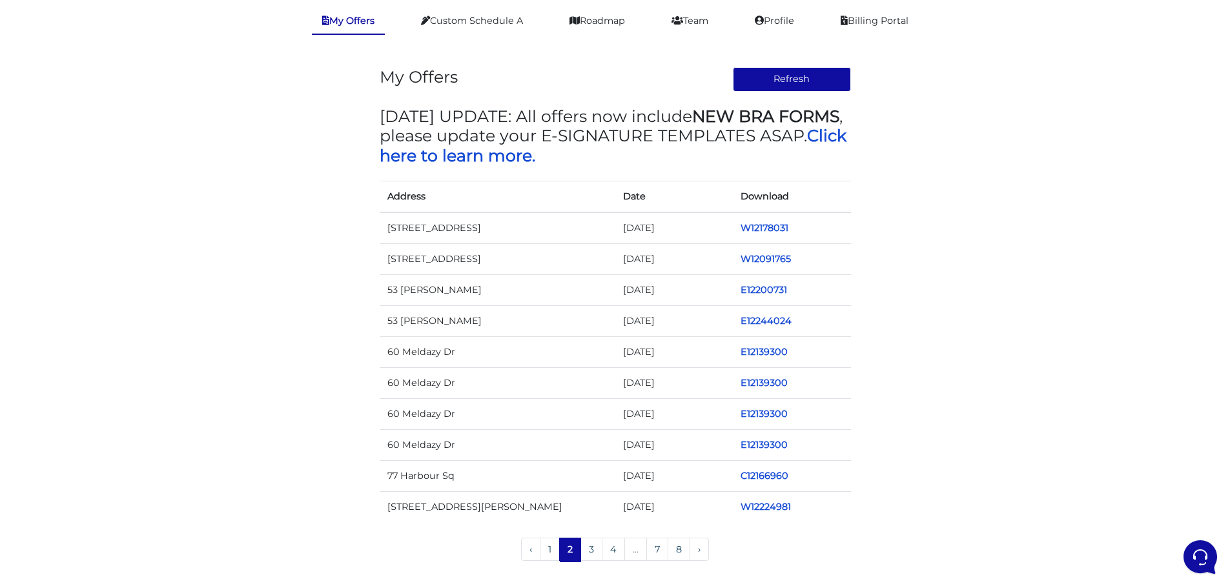
scroll to position [84, 0]
click at [542, 551] on link "1" at bounding box center [550, 549] width 20 height 23
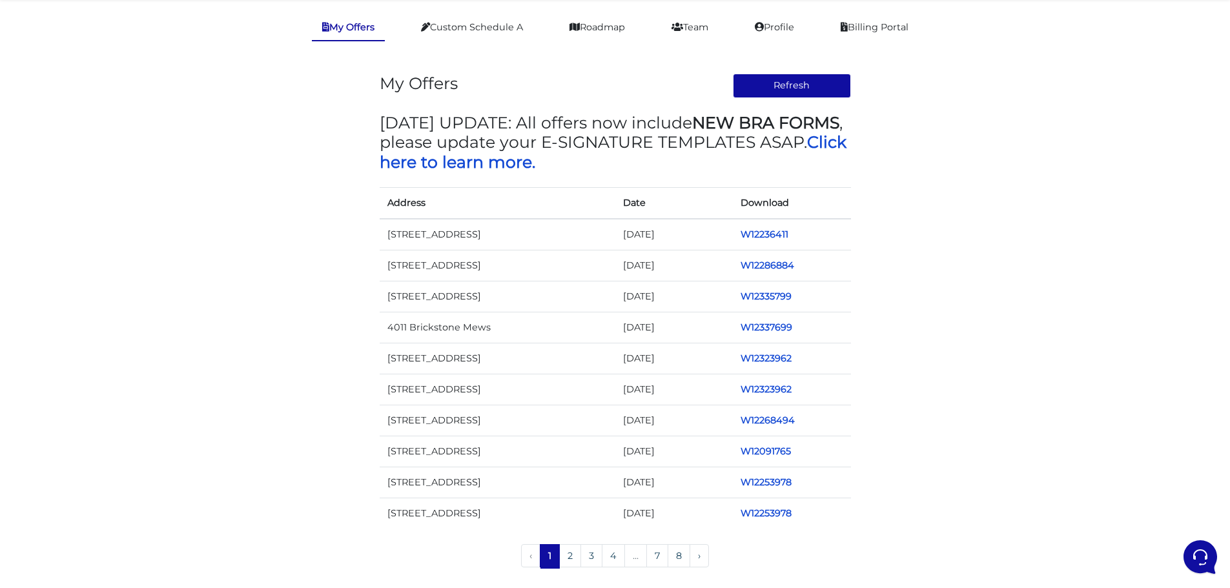
scroll to position [84, 0]
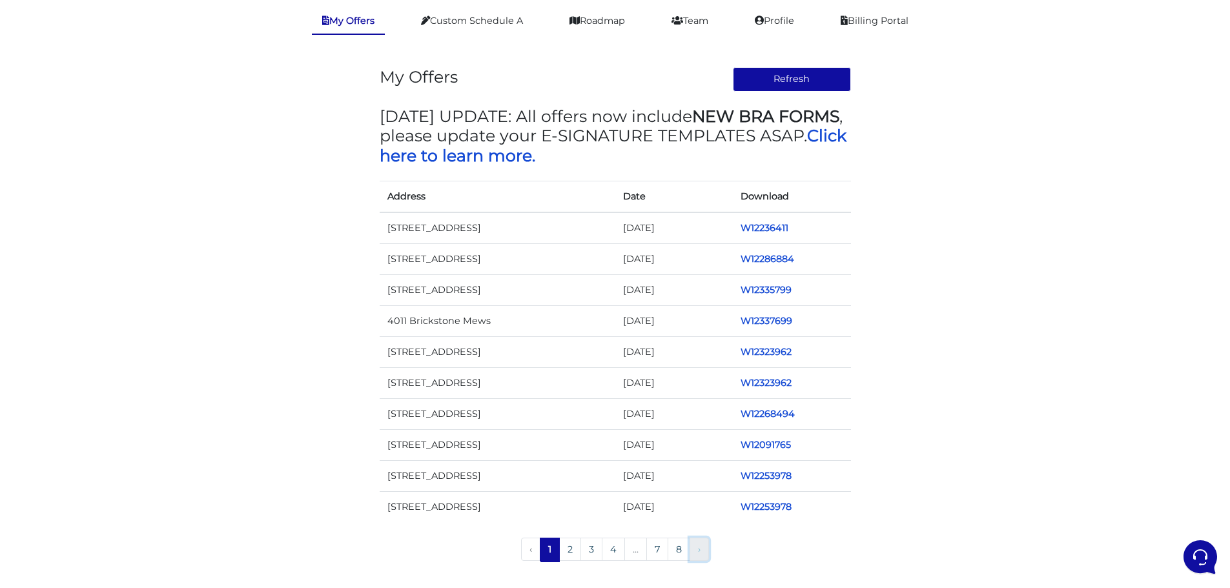
click at [702, 551] on link "›" at bounding box center [699, 549] width 19 height 23
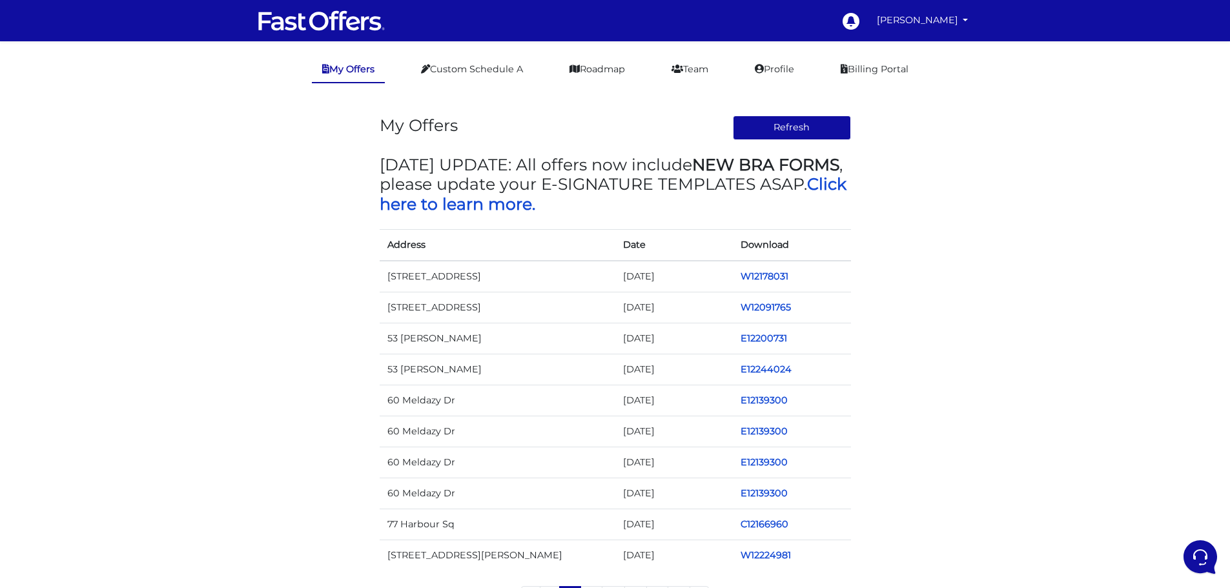
scroll to position [84, 0]
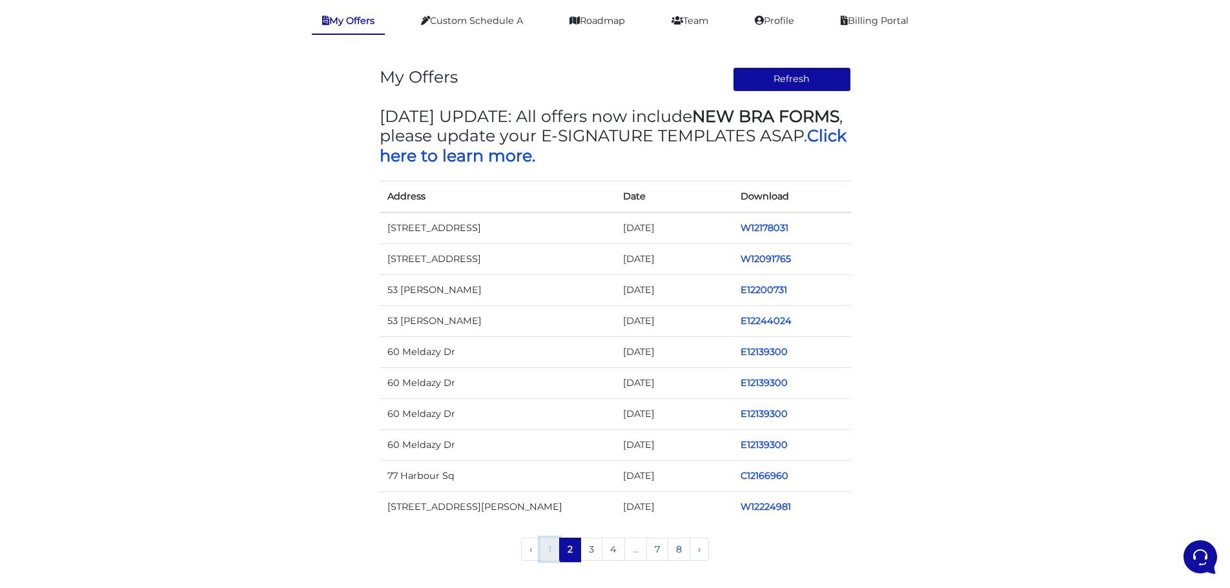
click at [540, 544] on link "1" at bounding box center [550, 549] width 20 height 23
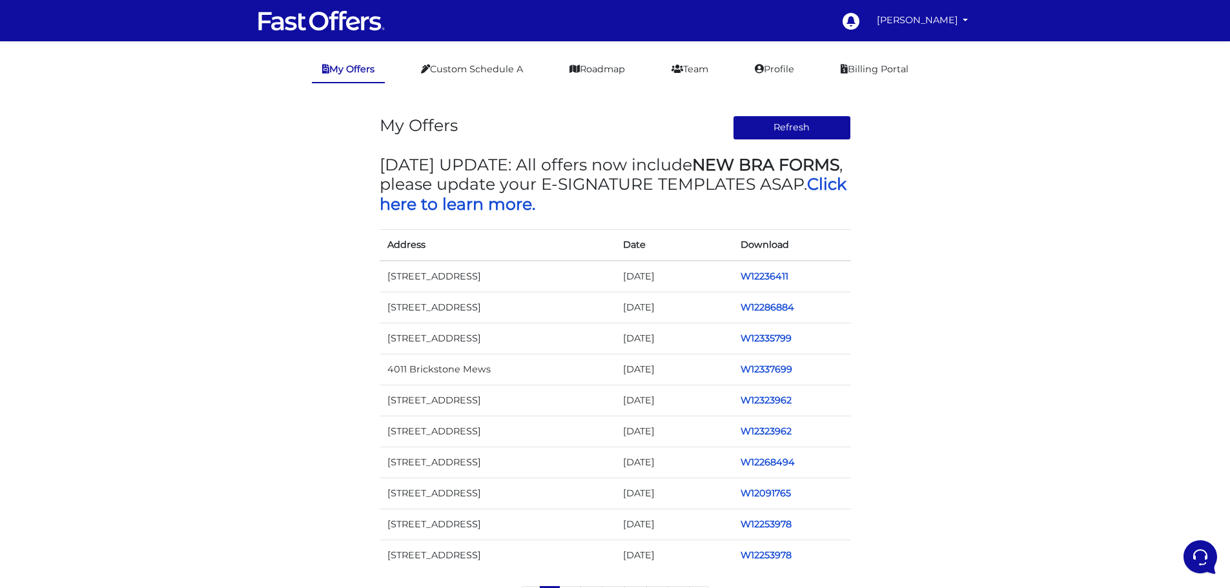
click at [773, 149] on div "My Offers Refresh [DATE] UPDATE: All offers now include NEW BRA FORMS , please …" at bounding box center [615, 359] width 491 height 526
click at [770, 116] on div "My Offers Refresh [DATE] UPDATE: All offers now include NEW BRA FORMS , please …" at bounding box center [615, 359] width 491 height 526
click at [772, 131] on button "Refresh" at bounding box center [792, 128] width 118 height 25
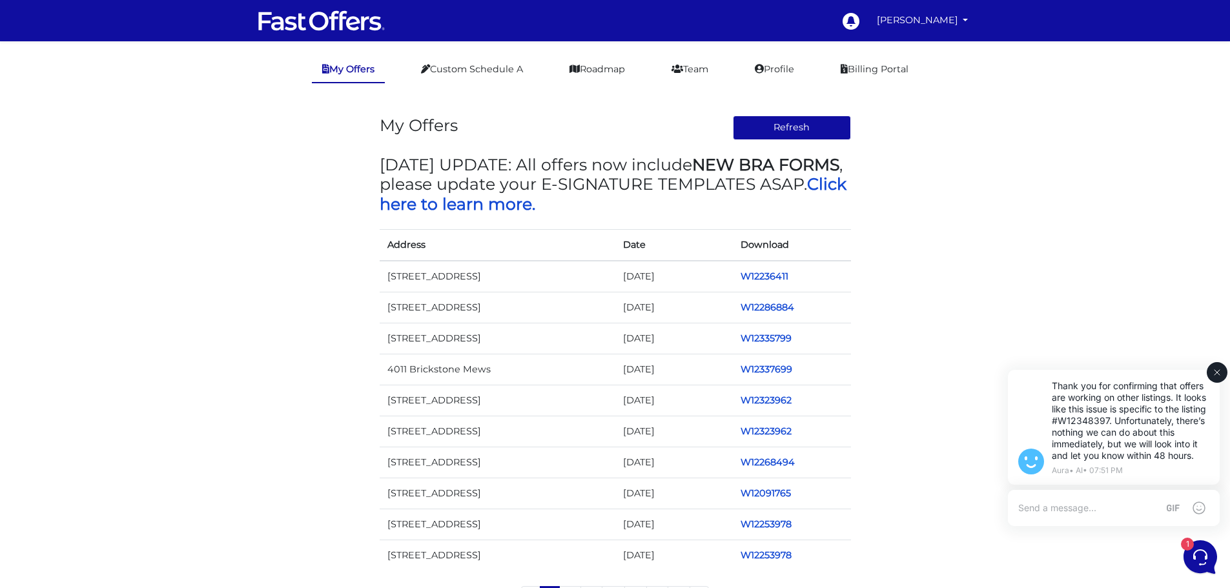
click at [1064, 511] on textarea at bounding box center [1087, 508] width 139 height 12
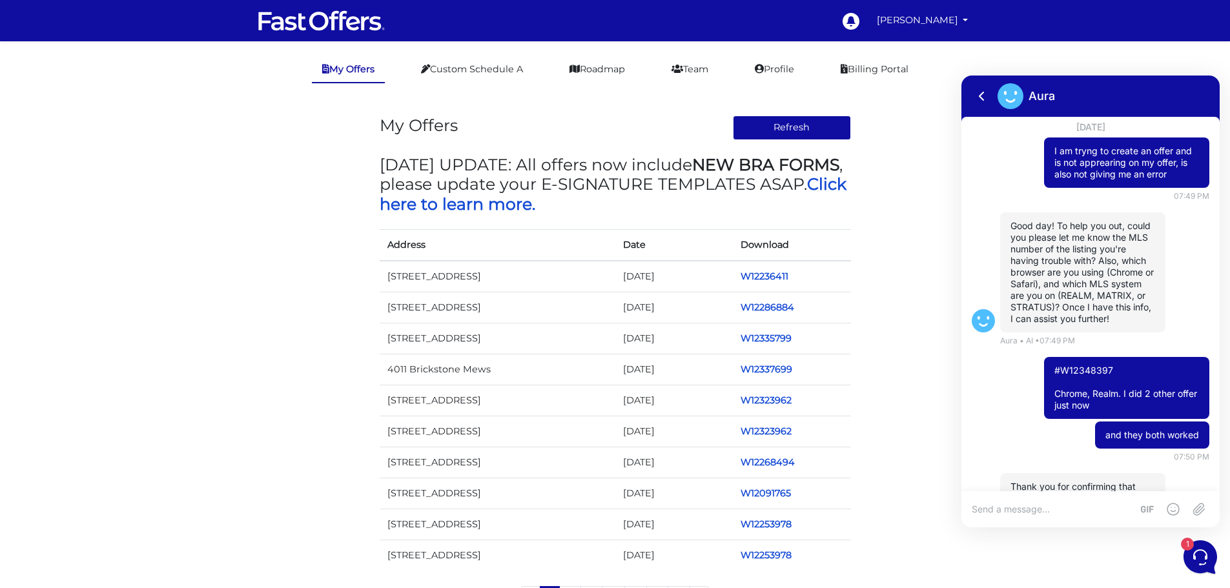
scroll to position [178, 0]
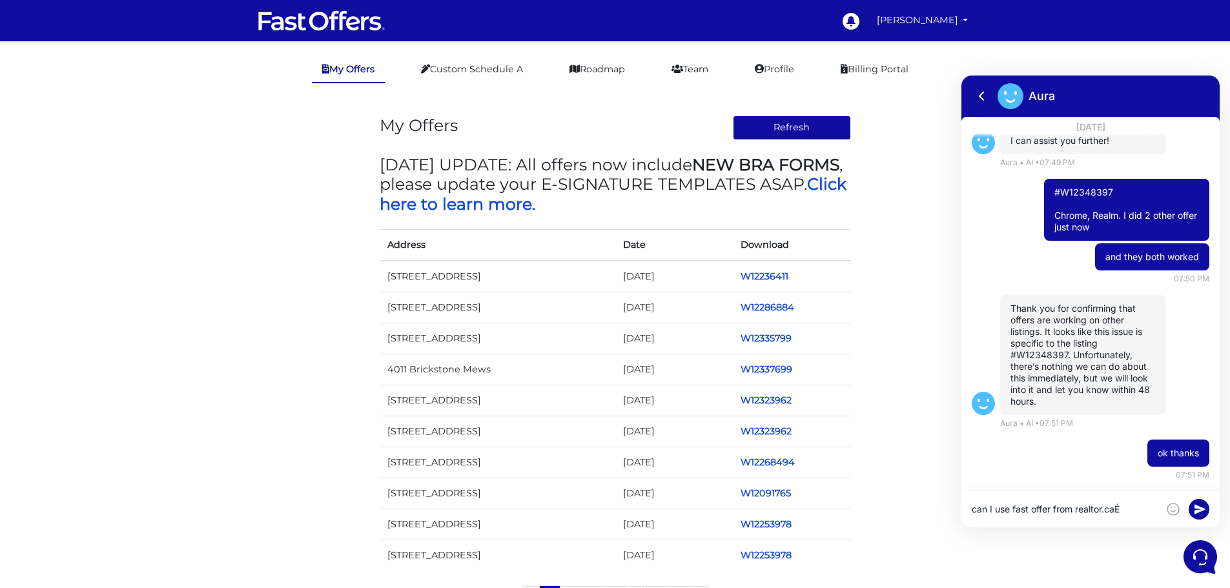
type textarea "can I use fast offer from realtor.caÉ"
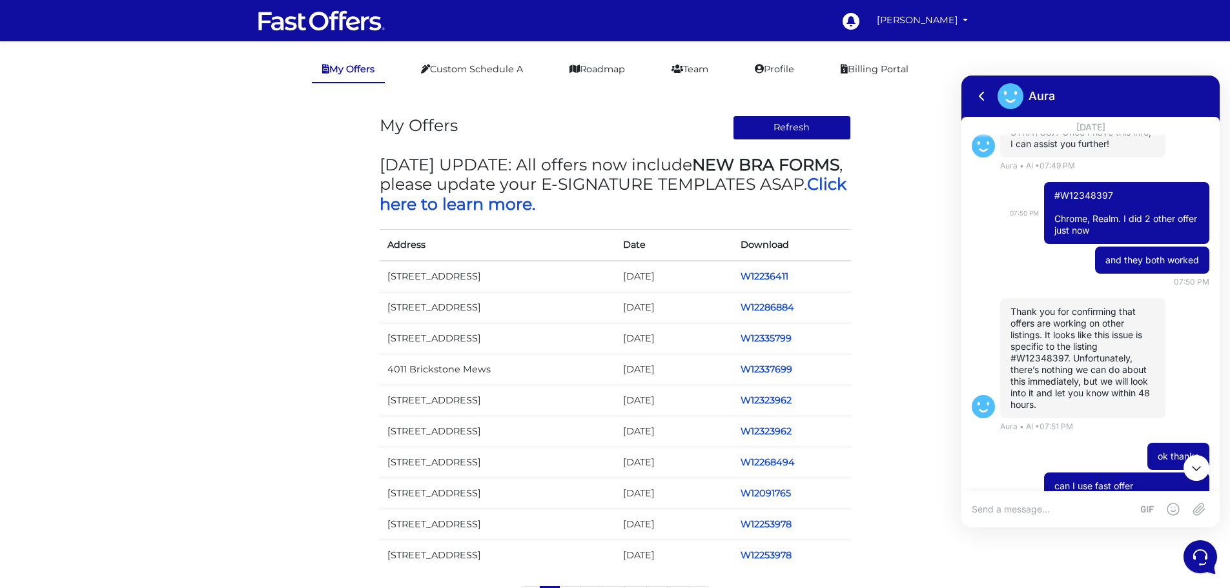
scroll to position [155, 0]
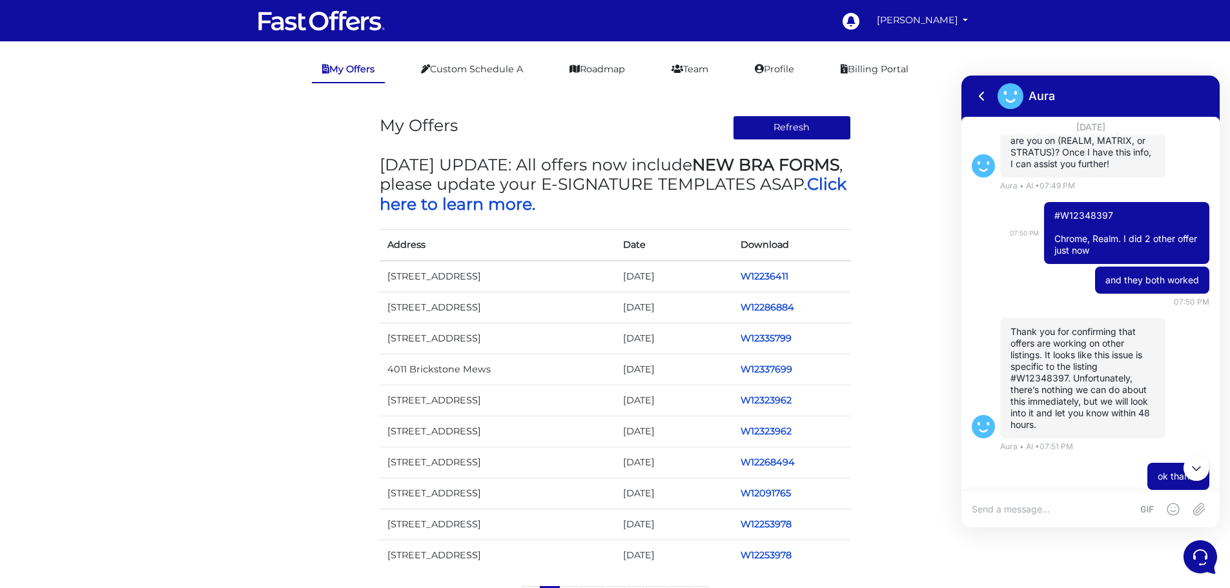
click at [1082, 212] on p "#W12348397 Chrome, Realm. I did 2 other offer just now" at bounding box center [1126, 233] width 145 height 46
copy p "#W12348397"
